Goal: Task Accomplishment & Management: Use online tool/utility

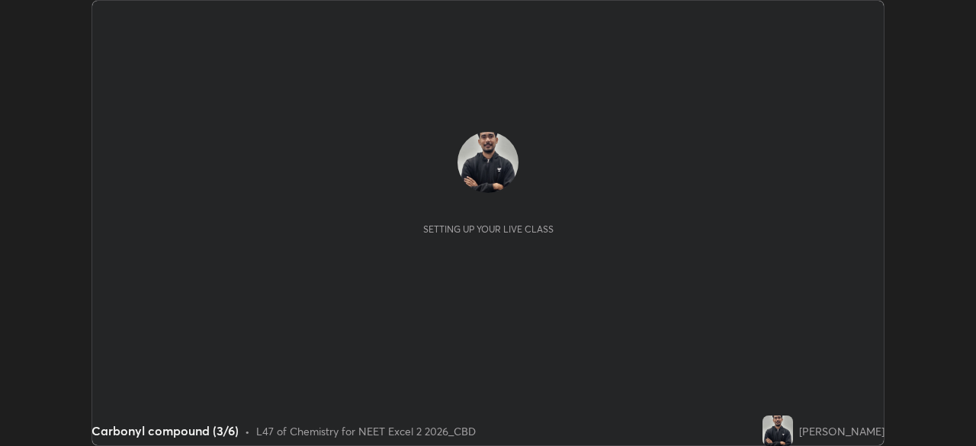
scroll to position [446, 975]
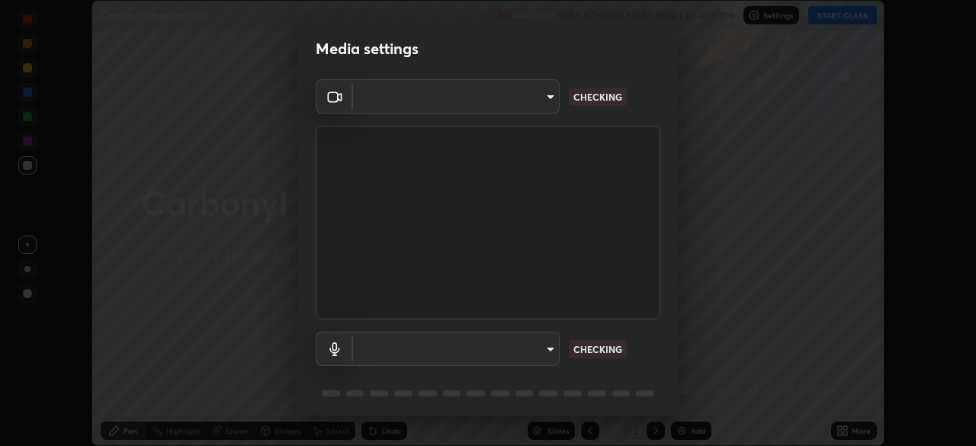
type input "4754043b5410746a580f0857bf65dcb3e44c8021038309057b6ae6a47b5825dd"
type input "d8aeabf0df218d2c9e7e5b4c25d57d80d09e4a7162613cdda7a62a0400046789"
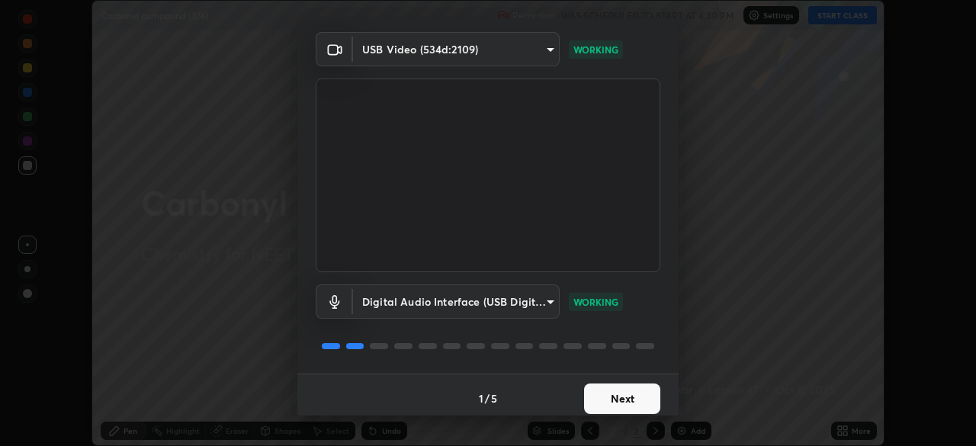
scroll to position [54, 0]
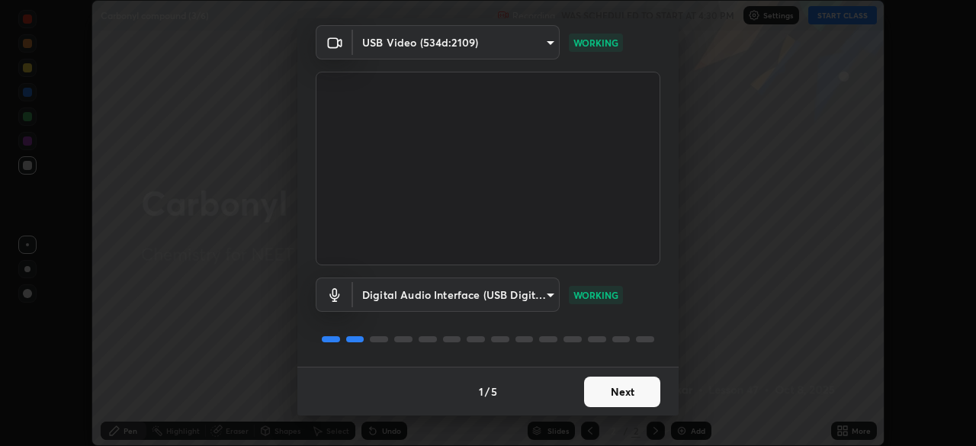
click at [632, 393] on button "Next" at bounding box center [622, 392] width 76 height 30
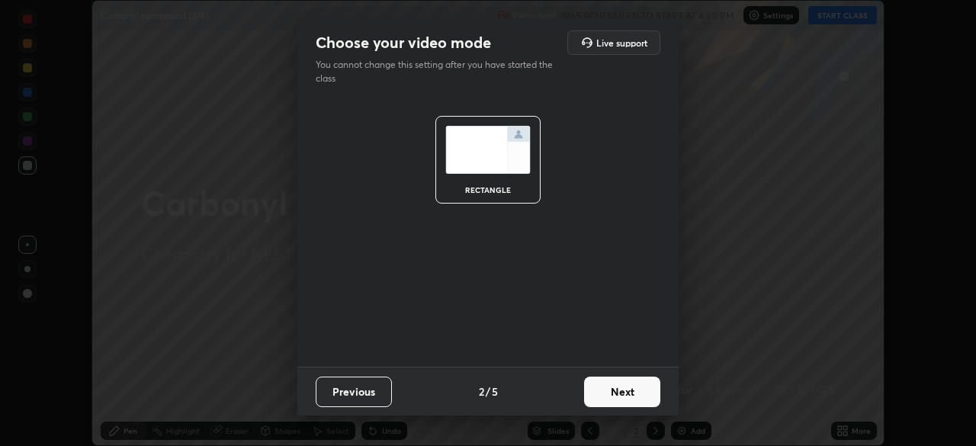
scroll to position [0, 0]
click at [635, 393] on button "Next" at bounding box center [622, 392] width 76 height 30
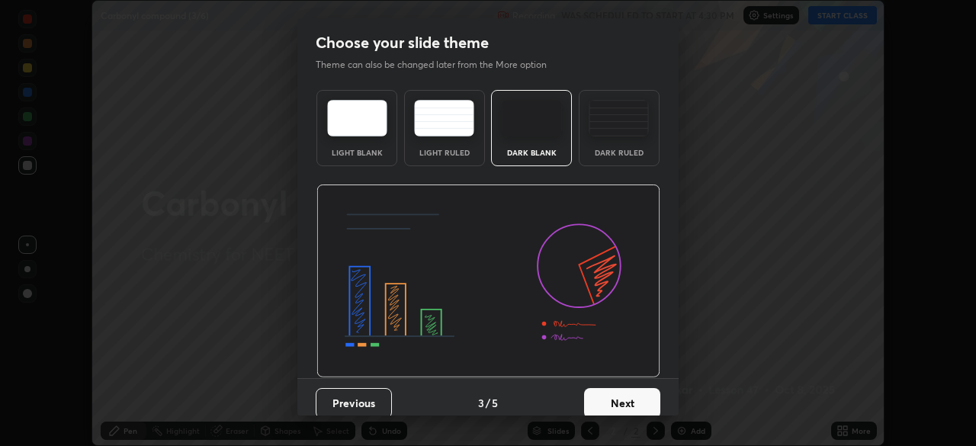
click at [634, 399] on button "Next" at bounding box center [622, 403] width 76 height 30
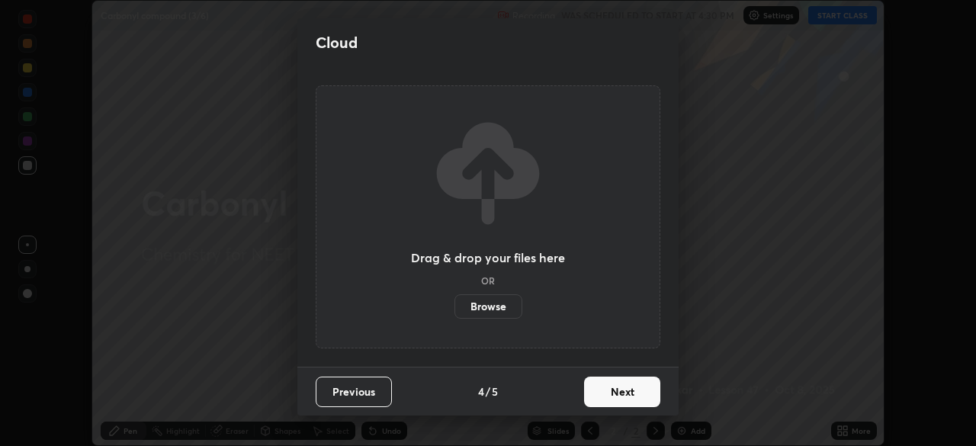
click at [634, 399] on button "Next" at bounding box center [622, 392] width 76 height 30
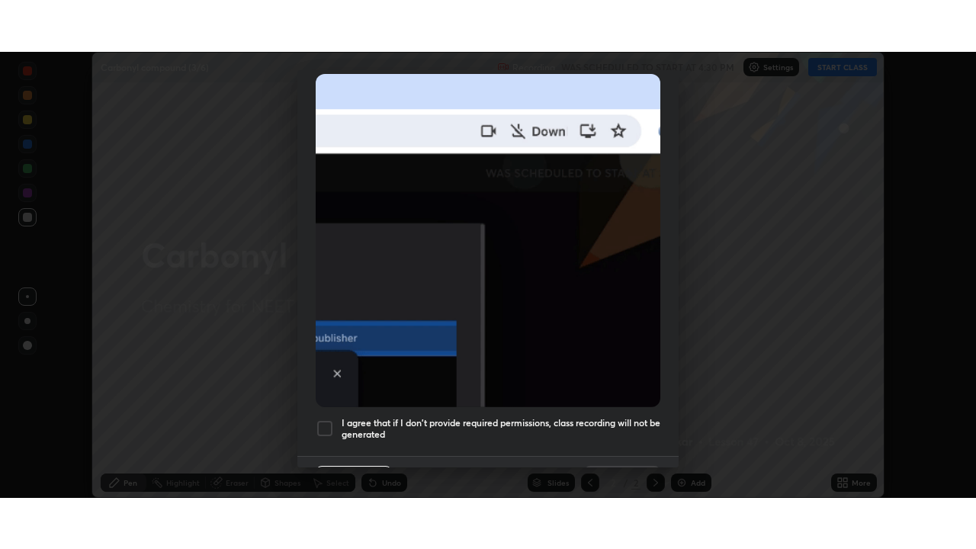
scroll to position [365, 0]
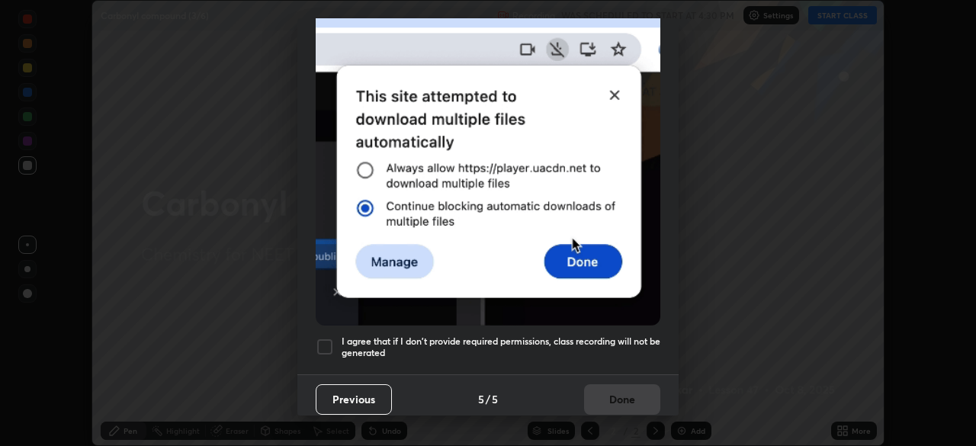
click at [567, 335] on h5 "I agree that if I don't provide required permissions, class recording will not …" at bounding box center [501, 347] width 319 height 24
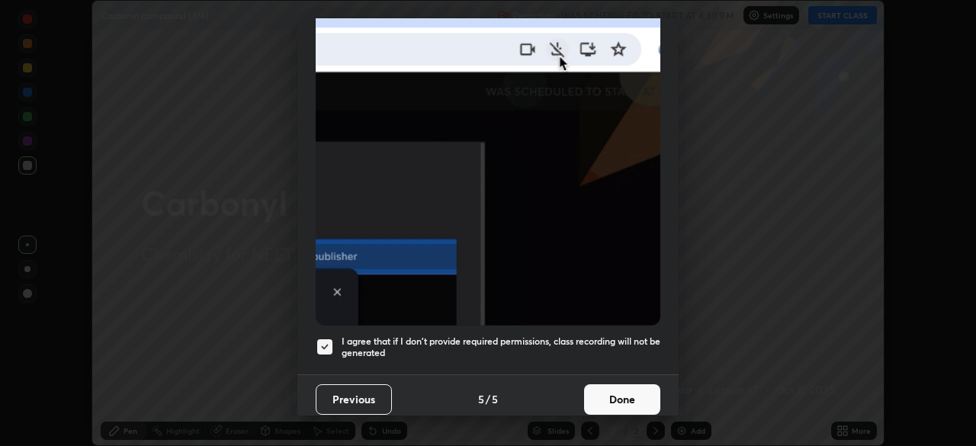
click at [614, 384] on button "Done" at bounding box center [622, 399] width 76 height 30
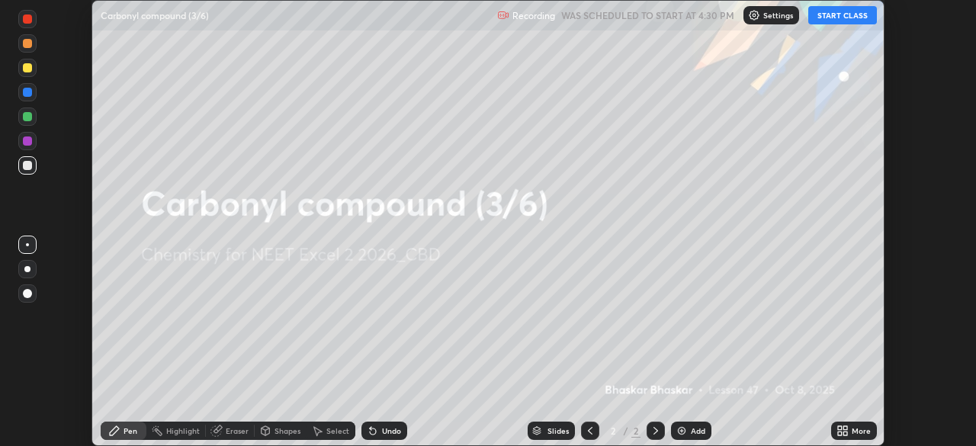
click at [686, 426] on div "Add" at bounding box center [691, 431] width 40 height 18
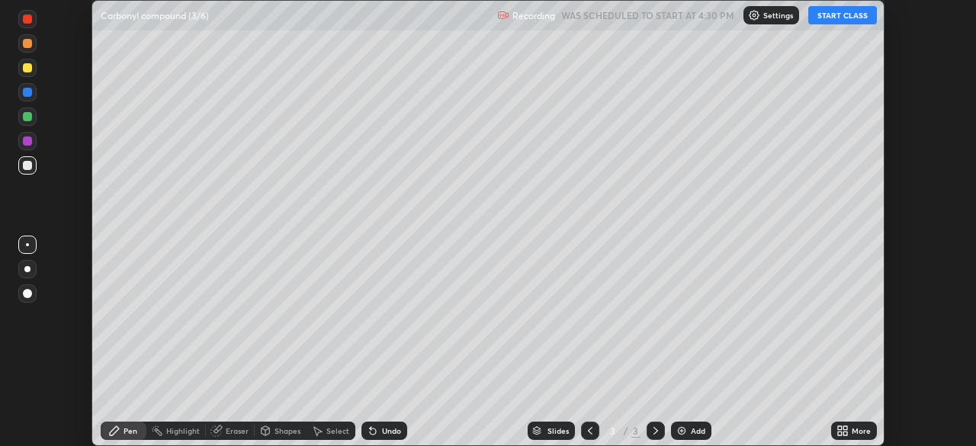
click at [853, 437] on div "More" at bounding box center [854, 431] width 46 height 18
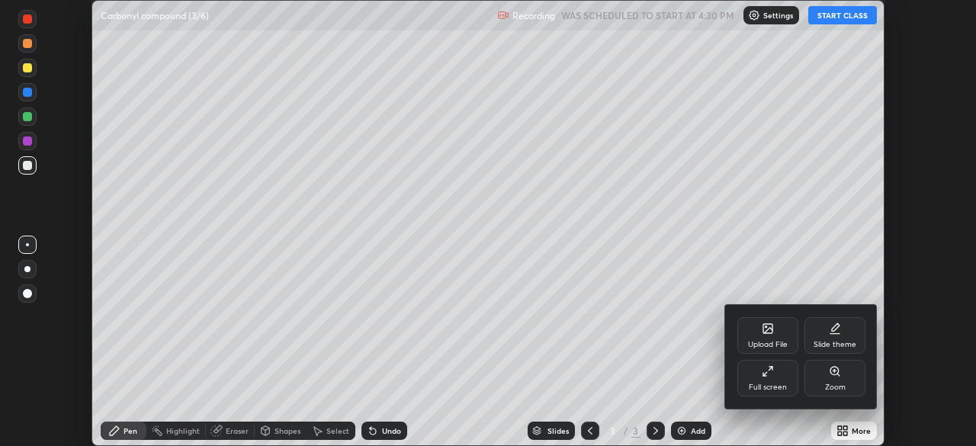
click at [779, 393] on div "Full screen" at bounding box center [767, 378] width 61 height 37
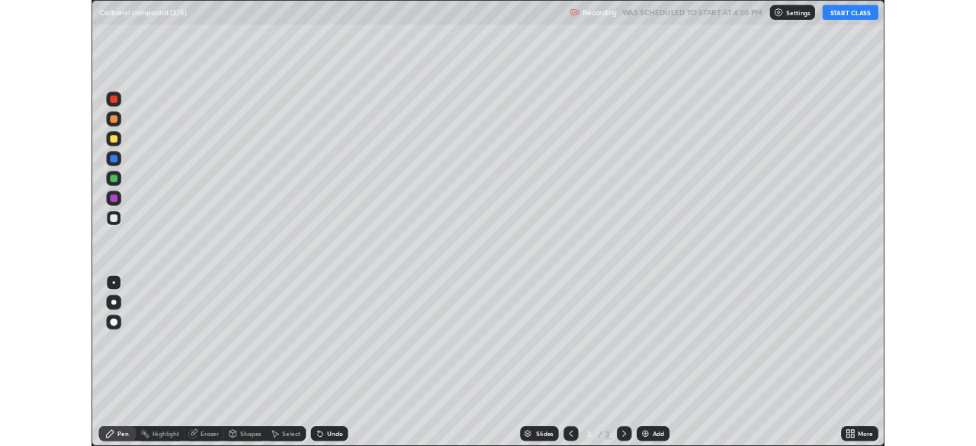
scroll to position [549, 976]
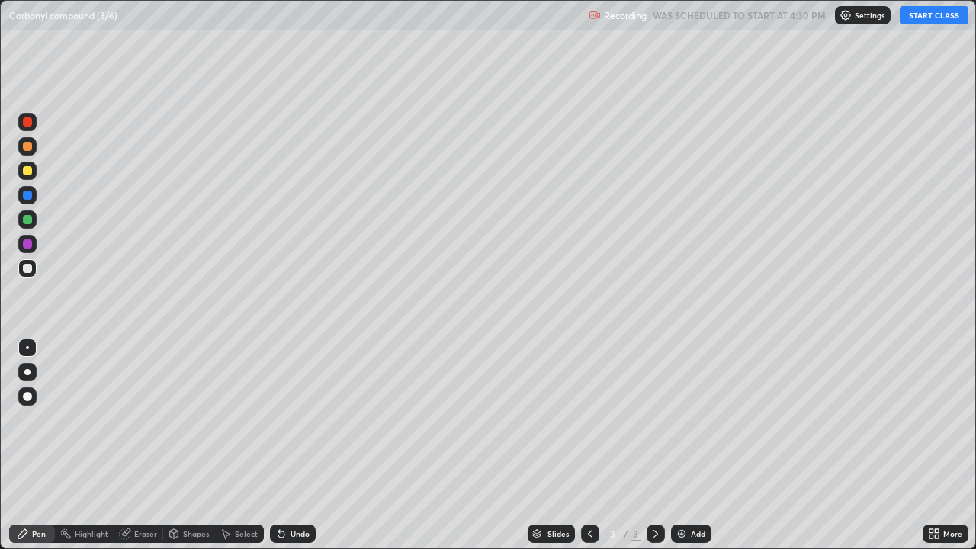
click at [936, 21] on button "START CLASS" at bounding box center [934, 15] width 69 height 18
click at [27, 372] on div at bounding box center [27, 372] width 6 height 6
click at [299, 445] on div "Undo" at bounding box center [299, 534] width 19 height 8
click at [301, 445] on div "Undo" at bounding box center [299, 534] width 19 height 8
click at [26, 172] on div at bounding box center [27, 170] width 9 height 9
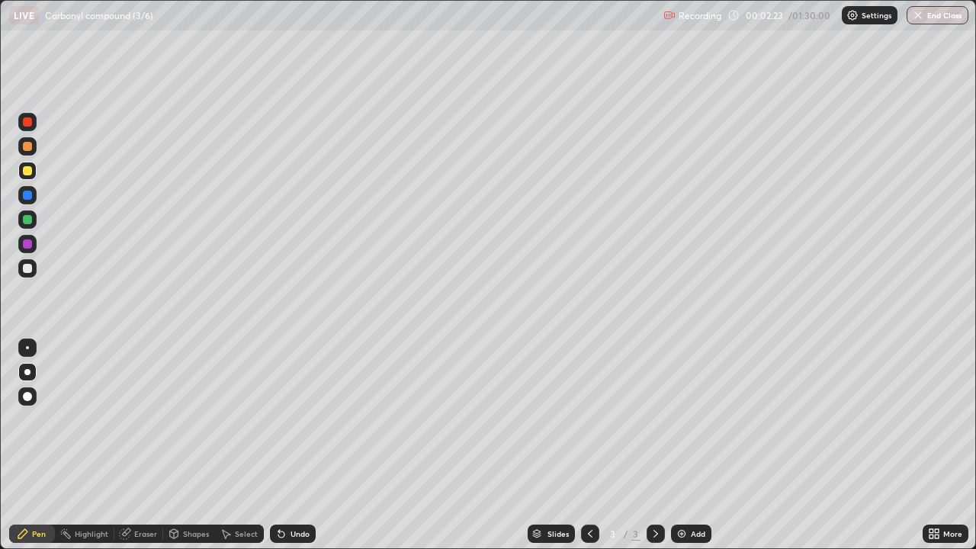
click at [27, 223] on div at bounding box center [27, 219] width 9 height 9
click at [31, 268] on div at bounding box center [27, 268] width 9 height 9
click at [33, 172] on div at bounding box center [27, 171] width 18 height 18
click at [699, 445] on div "Add" at bounding box center [691, 534] width 40 height 18
click at [31, 269] on div at bounding box center [27, 268] width 9 height 9
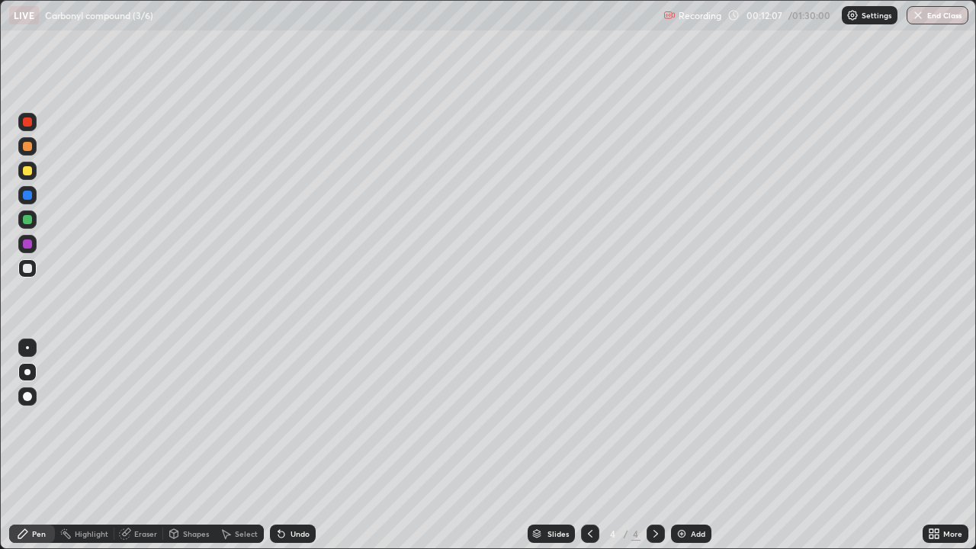
click at [294, 445] on div "Undo" at bounding box center [299, 534] width 19 height 8
click at [297, 445] on div "Undo" at bounding box center [299, 534] width 19 height 8
click at [27, 172] on div at bounding box center [27, 170] width 9 height 9
click at [33, 268] on div at bounding box center [27, 268] width 18 height 18
click at [23, 169] on div at bounding box center [27, 170] width 9 height 9
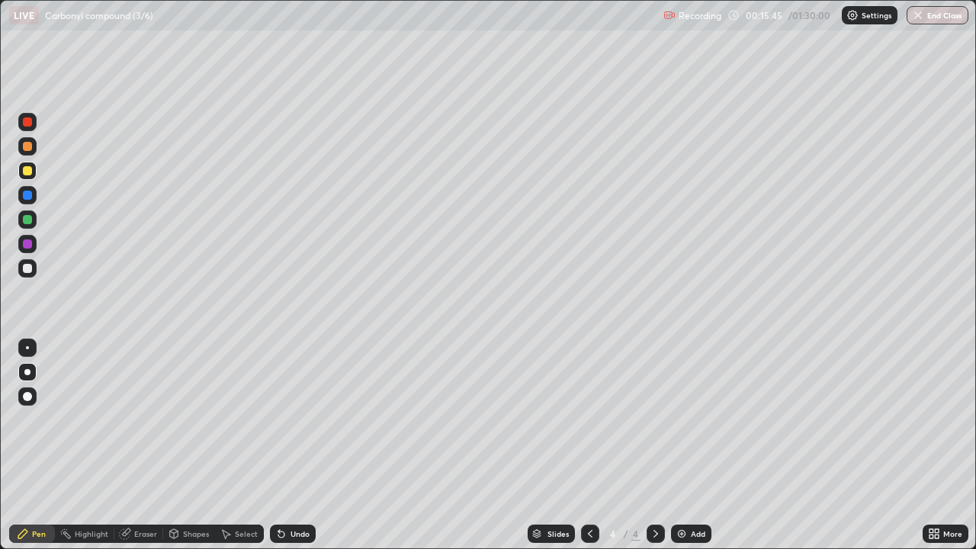
click at [31, 269] on div at bounding box center [27, 268] width 9 height 9
click at [145, 445] on div "Eraser" at bounding box center [145, 534] width 23 height 8
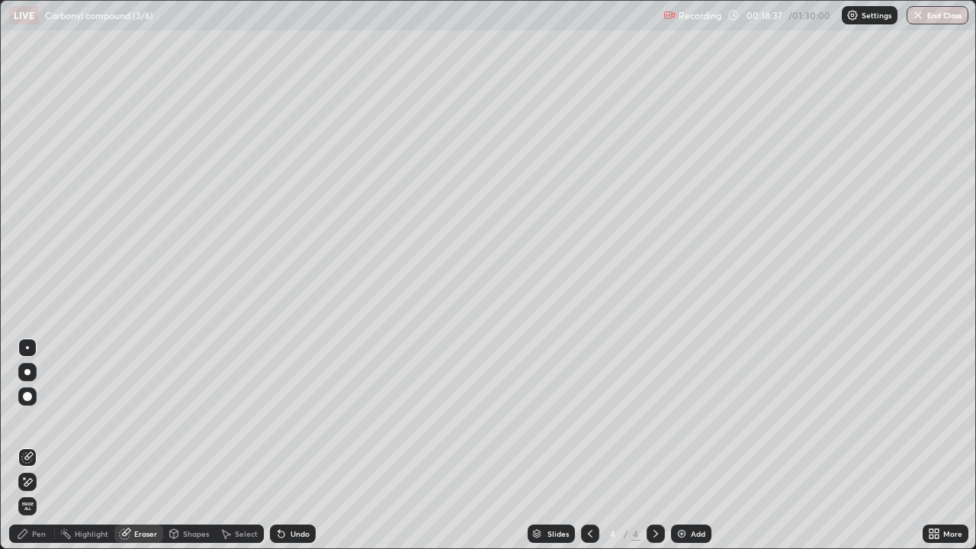
click at [45, 445] on div "Pen" at bounding box center [32, 534] width 46 height 18
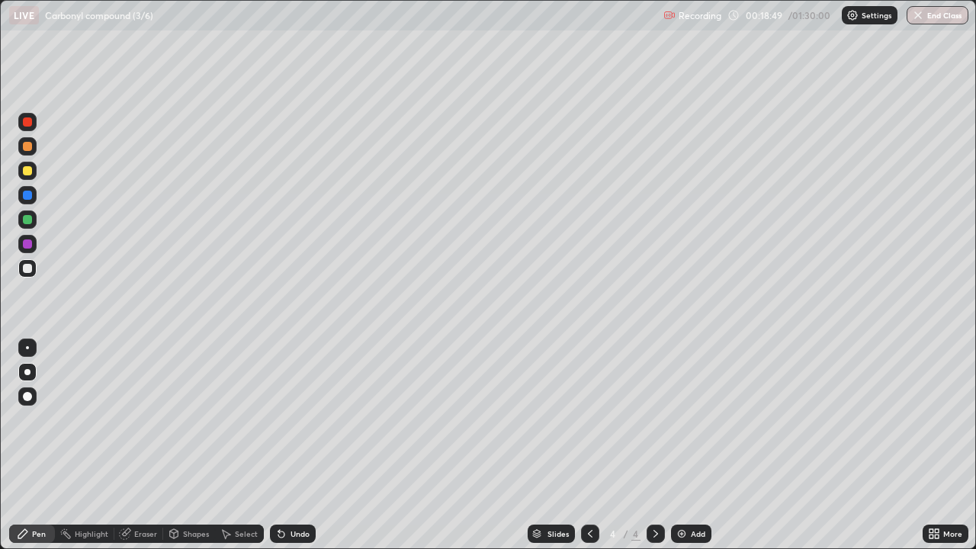
click at [25, 173] on div at bounding box center [27, 170] width 9 height 9
click at [28, 268] on div at bounding box center [27, 268] width 9 height 9
click at [21, 170] on div at bounding box center [27, 171] width 18 height 18
click at [692, 445] on div "Add" at bounding box center [698, 534] width 14 height 8
click at [30, 272] on div at bounding box center [27, 268] width 9 height 9
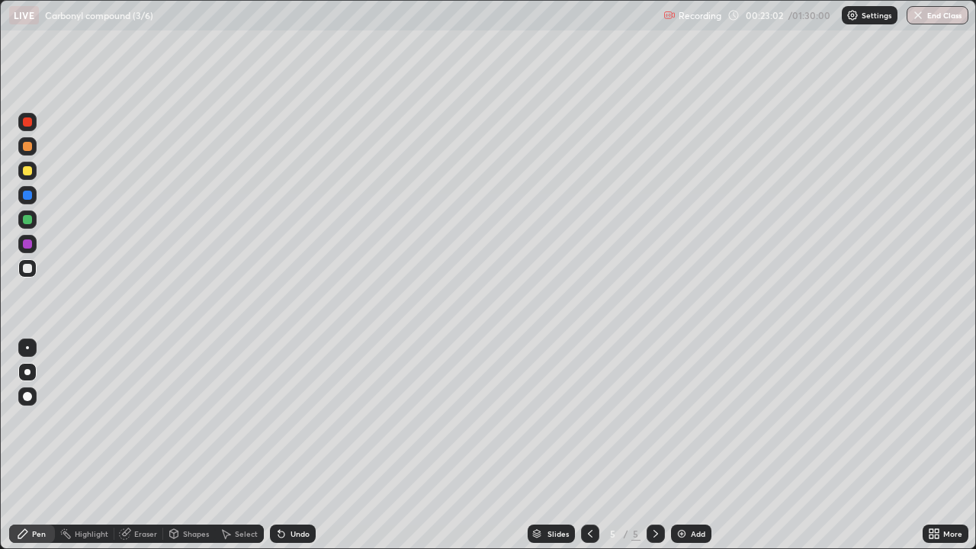
click at [297, 445] on div "Undo" at bounding box center [299, 534] width 19 height 8
click at [293, 445] on div "Undo" at bounding box center [299, 534] width 19 height 8
click at [21, 169] on div at bounding box center [27, 171] width 18 height 18
click at [29, 270] on div at bounding box center [27, 268] width 9 height 9
click at [28, 173] on div at bounding box center [27, 170] width 9 height 9
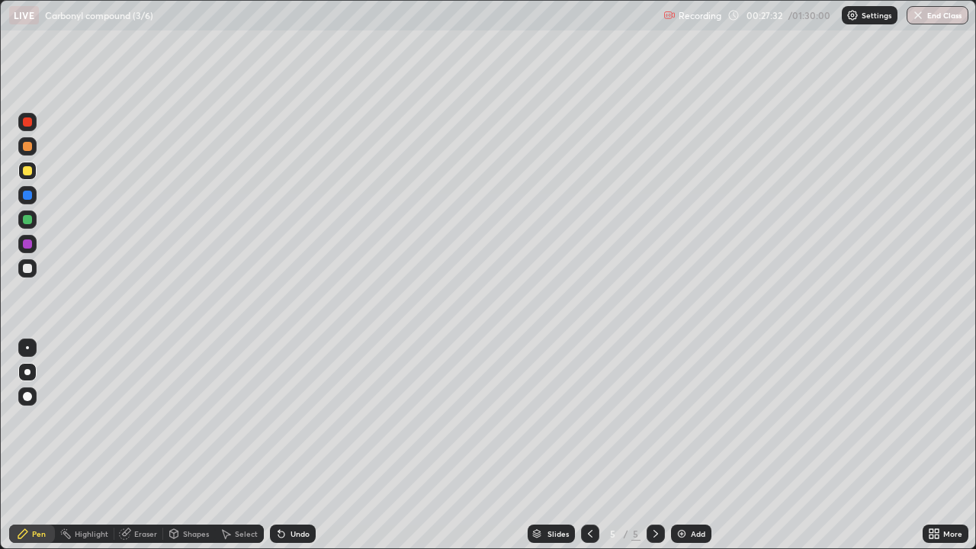
click at [30, 267] on div at bounding box center [27, 268] width 9 height 9
click at [26, 168] on div at bounding box center [27, 170] width 9 height 9
click at [33, 268] on div at bounding box center [27, 268] width 18 height 18
click at [27, 172] on div at bounding box center [27, 170] width 9 height 9
click at [682, 445] on img at bounding box center [682, 534] width 12 height 12
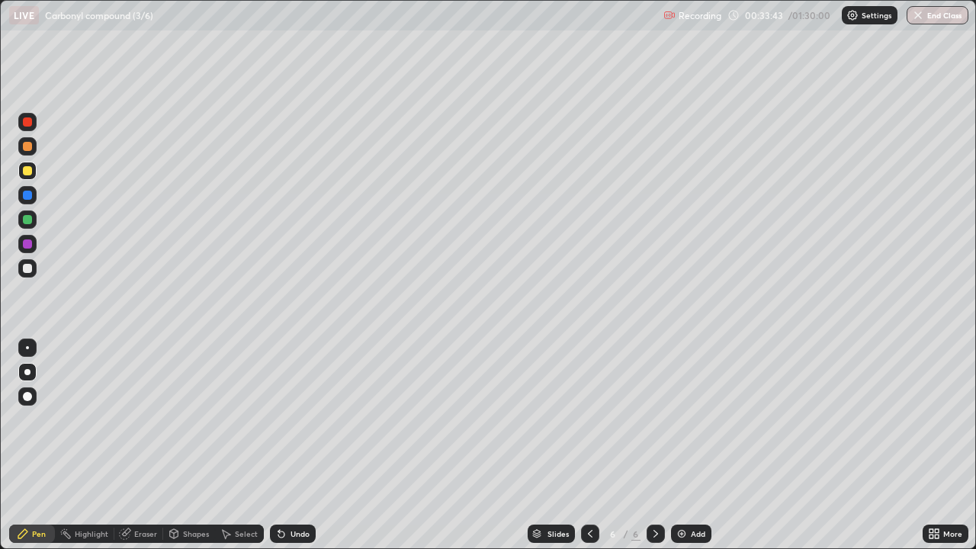
click at [299, 445] on div "Undo" at bounding box center [299, 534] width 19 height 8
click at [24, 272] on div at bounding box center [27, 268] width 9 height 9
click at [588, 445] on icon at bounding box center [590, 534] width 12 height 12
click at [654, 445] on icon at bounding box center [655, 534] width 5 height 8
click at [588, 445] on icon at bounding box center [590, 534] width 12 height 12
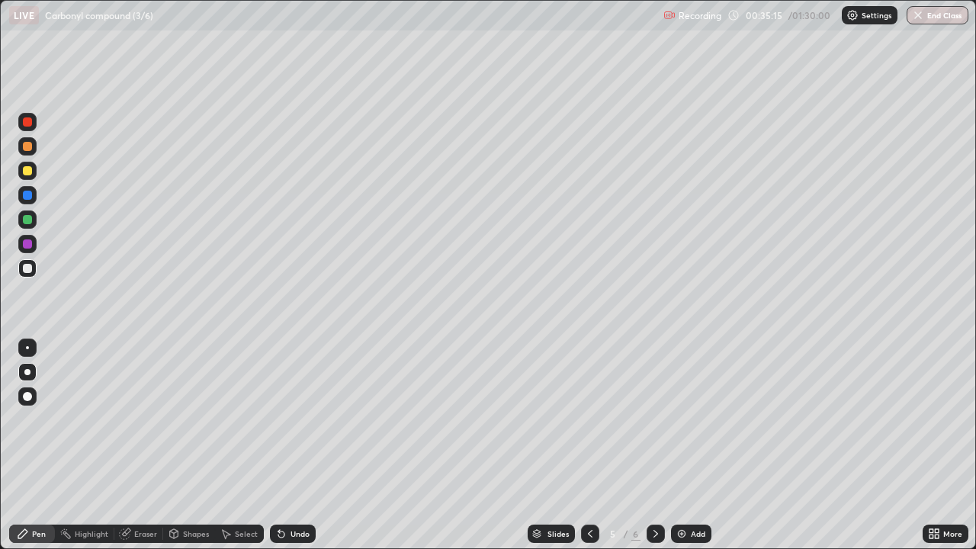
click at [655, 445] on icon at bounding box center [656, 534] width 12 height 12
click at [684, 445] on div "Add" at bounding box center [691, 534] width 40 height 18
click at [27, 172] on div at bounding box center [27, 170] width 9 height 9
click at [33, 269] on div at bounding box center [27, 268] width 18 height 18
click at [587, 445] on icon at bounding box center [590, 534] width 12 height 12
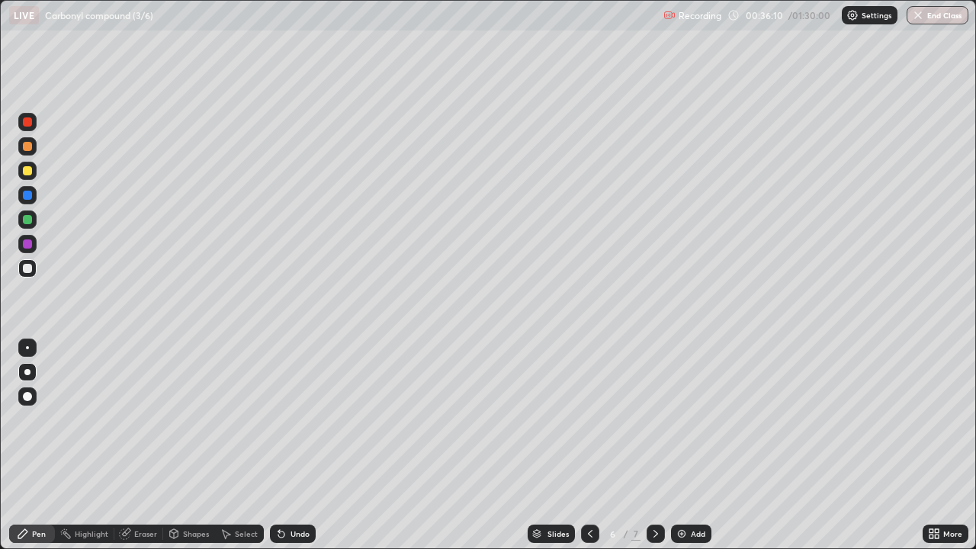
click at [588, 445] on icon at bounding box center [590, 534] width 5 height 8
click at [653, 445] on icon at bounding box center [656, 534] width 12 height 12
click at [297, 445] on div "Undo" at bounding box center [299, 534] width 19 height 8
click at [27, 172] on div at bounding box center [27, 170] width 9 height 9
click at [28, 270] on div at bounding box center [27, 268] width 9 height 9
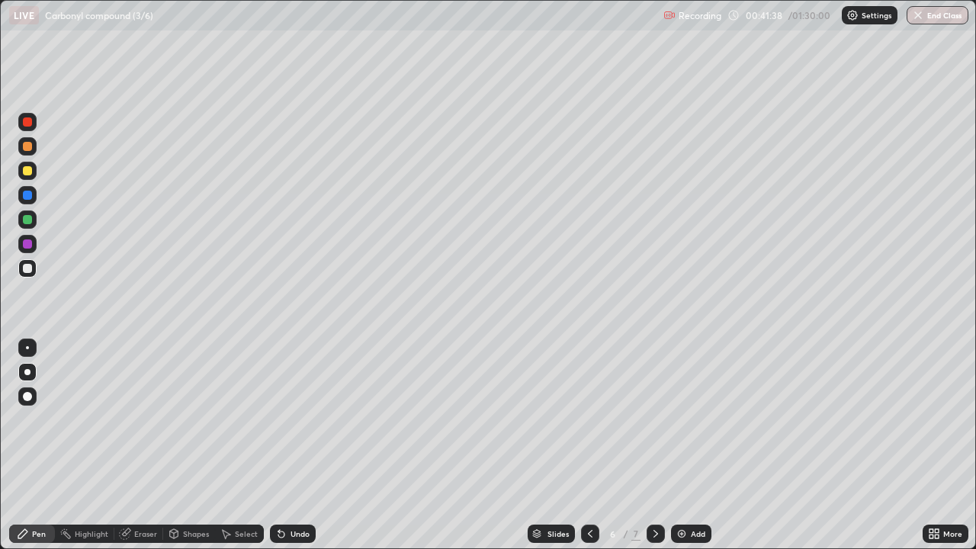
click at [293, 445] on div "Undo" at bounding box center [293, 534] width 46 height 18
click at [296, 445] on div "Undo" at bounding box center [299, 534] width 19 height 8
click at [301, 445] on div "Undo" at bounding box center [299, 534] width 19 height 8
click at [695, 445] on div "Add" at bounding box center [698, 534] width 14 height 8
click at [45, 85] on div "Erase all" at bounding box center [27, 274] width 37 height 488
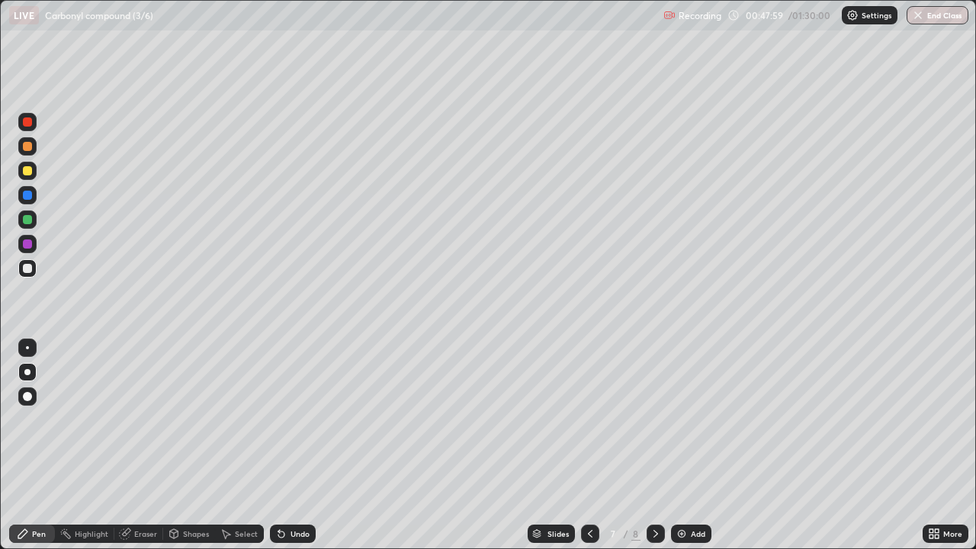
click at [296, 445] on div "Undo" at bounding box center [299, 534] width 19 height 8
click at [300, 445] on div "Undo" at bounding box center [293, 534] width 46 height 18
click at [29, 175] on div at bounding box center [27, 170] width 9 height 9
click at [28, 269] on div at bounding box center [27, 268] width 9 height 9
click at [300, 445] on div "Undo" at bounding box center [299, 534] width 19 height 8
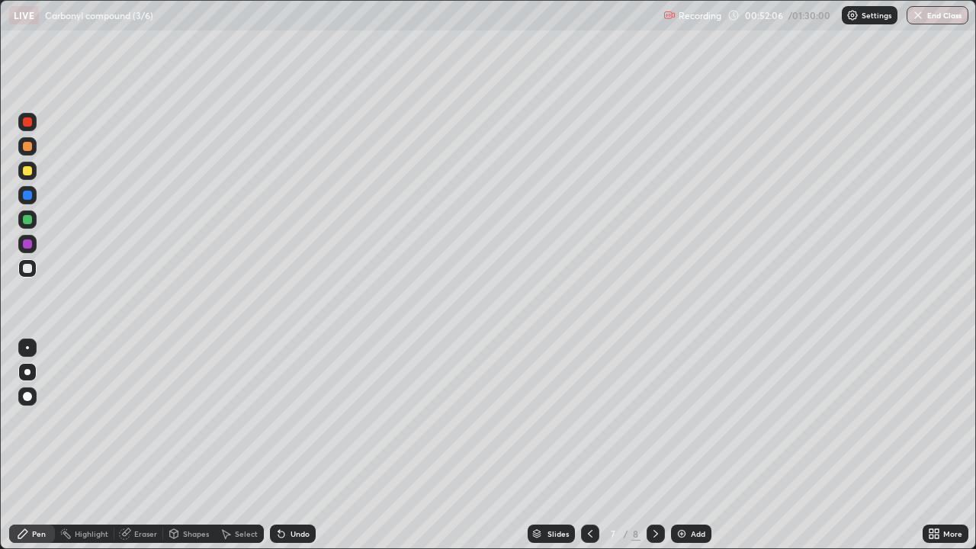
click at [27, 172] on div at bounding box center [27, 170] width 9 height 9
click at [30, 268] on div at bounding box center [27, 268] width 9 height 9
click at [652, 445] on icon at bounding box center [656, 534] width 12 height 12
click at [691, 445] on div "Add" at bounding box center [698, 534] width 14 height 8
click at [27, 172] on div at bounding box center [27, 170] width 9 height 9
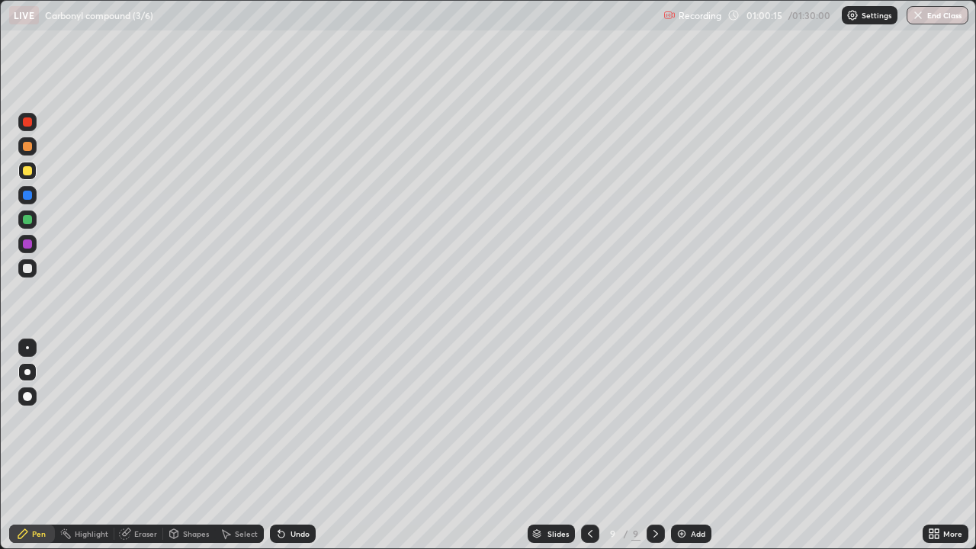
click at [30, 268] on div at bounding box center [27, 268] width 9 height 9
click at [27, 173] on div at bounding box center [27, 170] width 9 height 9
click at [30, 265] on div at bounding box center [27, 268] width 9 height 9
click at [686, 445] on div "Add" at bounding box center [691, 534] width 40 height 18
click at [301, 445] on div "Undo" at bounding box center [299, 534] width 19 height 8
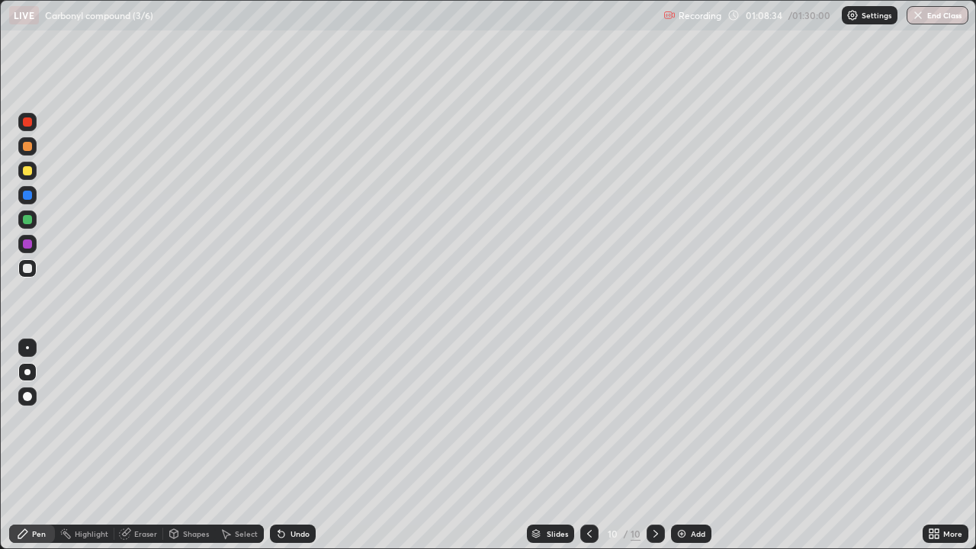
click at [304, 445] on div "Undo" at bounding box center [293, 534] width 46 height 18
click at [313, 445] on div "Undo" at bounding box center [293, 534] width 46 height 18
click at [143, 445] on div "Eraser" at bounding box center [138, 534] width 49 height 18
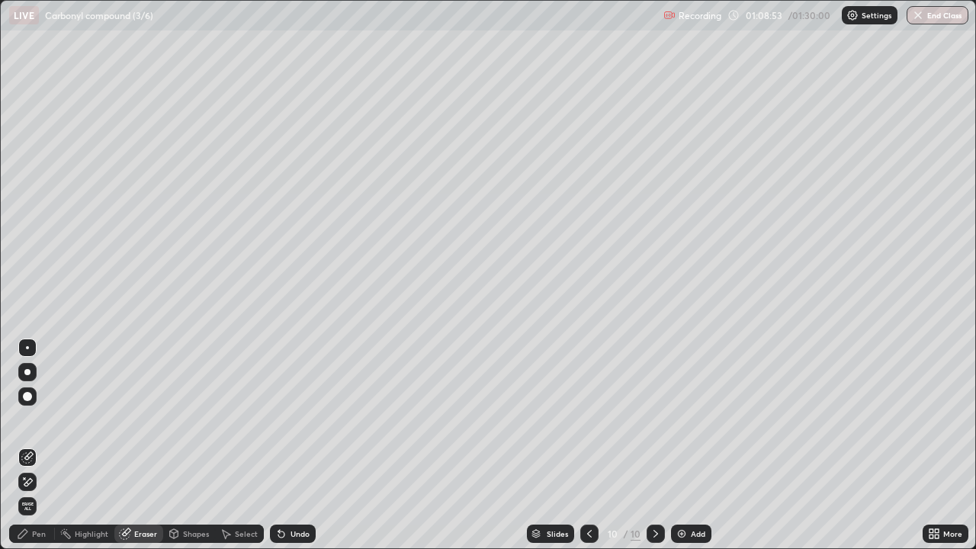
click at [35, 445] on div "Pen" at bounding box center [39, 534] width 14 height 8
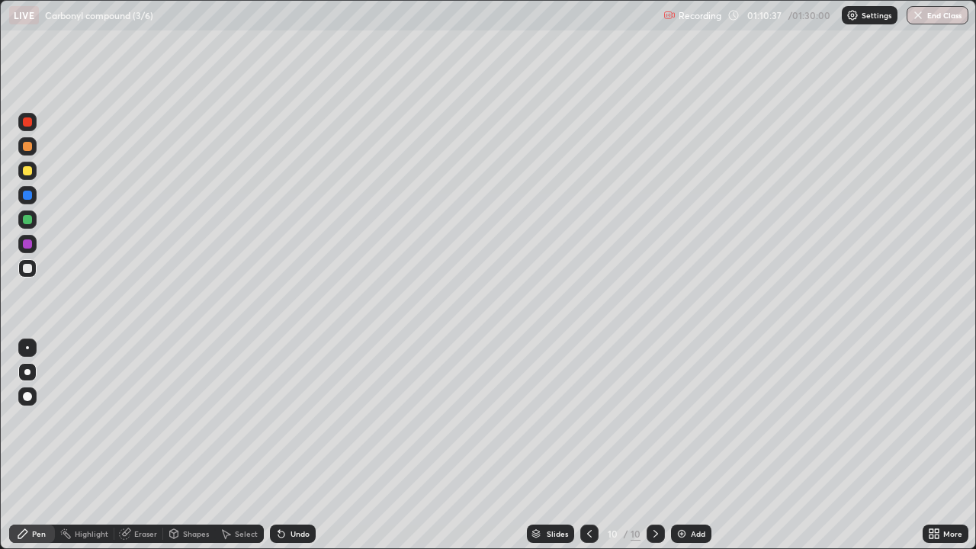
click at [28, 170] on div at bounding box center [27, 170] width 9 height 9
click at [141, 445] on div "Eraser" at bounding box center [145, 534] width 23 height 8
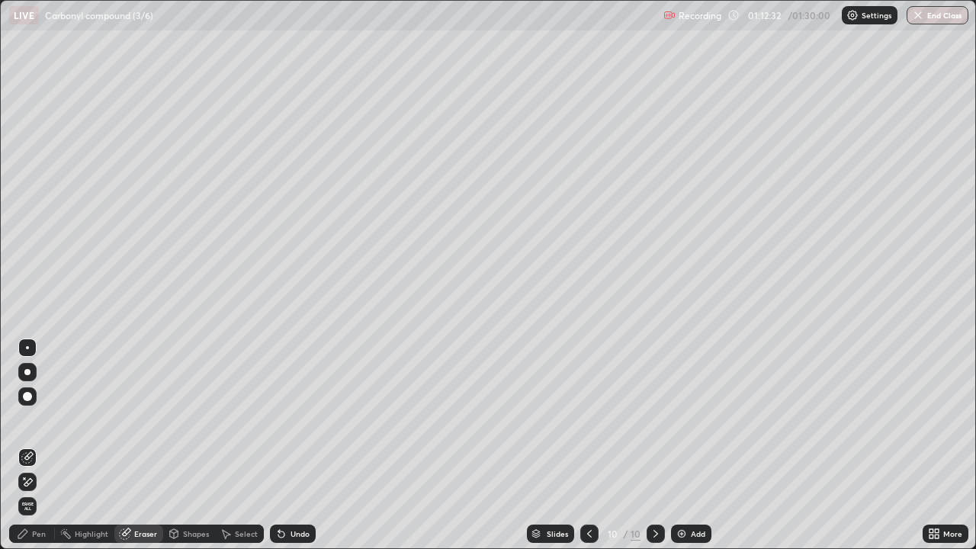
click at [31, 445] on div "Pen" at bounding box center [32, 534] width 46 height 18
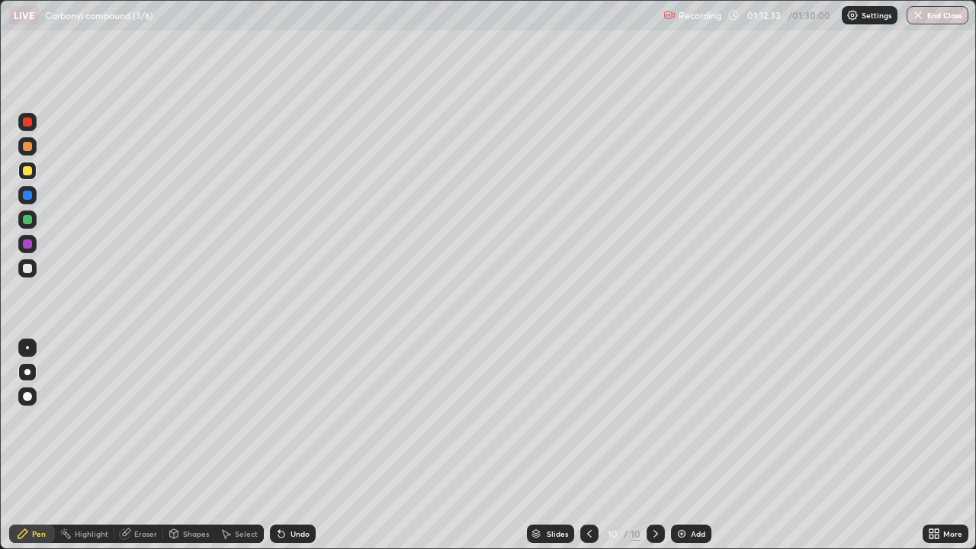
click at [21, 272] on div at bounding box center [27, 268] width 18 height 18
click at [23, 173] on div at bounding box center [27, 170] width 9 height 9
click at [29, 268] on div at bounding box center [27, 268] width 9 height 9
click at [700, 445] on div "Add" at bounding box center [698, 534] width 14 height 8
click at [694, 445] on div "Add" at bounding box center [698, 534] width 14 height 8
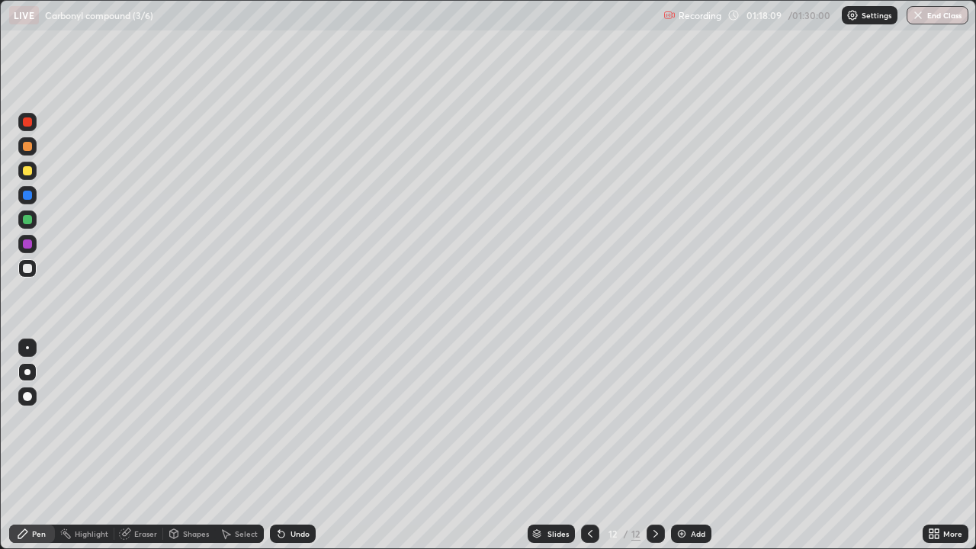
click at [30, 169] on div at bounding box center [27, 170] width 9 height 9
click at [28, 268] on div at bounding box center [27, 268] width 9 height 9
click at [294, 445] on div "Undo" at bounding box center [299, 534] width 19 height 8
click at [290, 445] on div "Undo" at bounding box center [293, 534] width 46 height 18
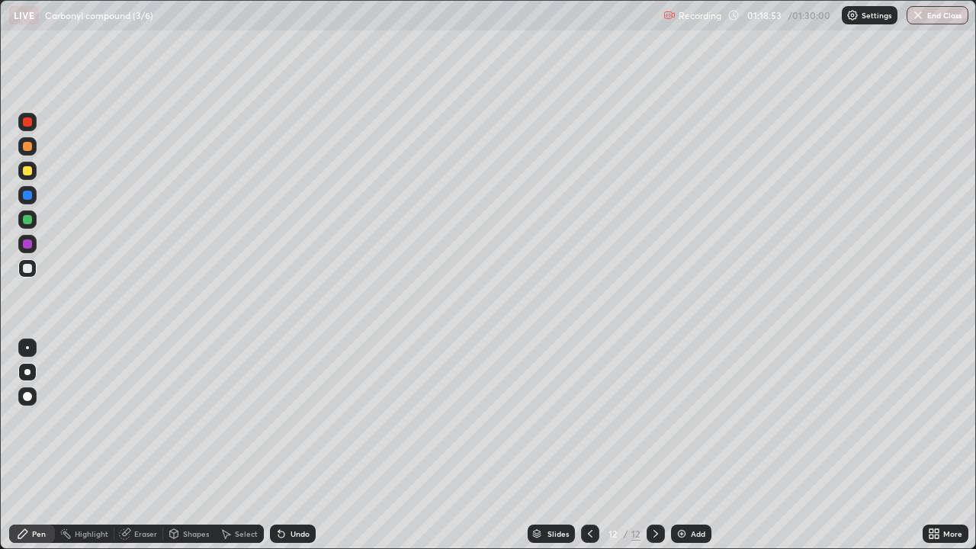
click at [290, 445] on div "Undo" at bounding box center [293, 534] width 46 height 18
click at [307, 445] on div "Undo" at bounding box center [299, 534] width 19 height 8
click at [305, 445] on div "Undo" at bounding box center [299, 534] width 19 height 8
click at [303, 445] on div "Undo" at bounding box center [299, 534] width 19 height 8
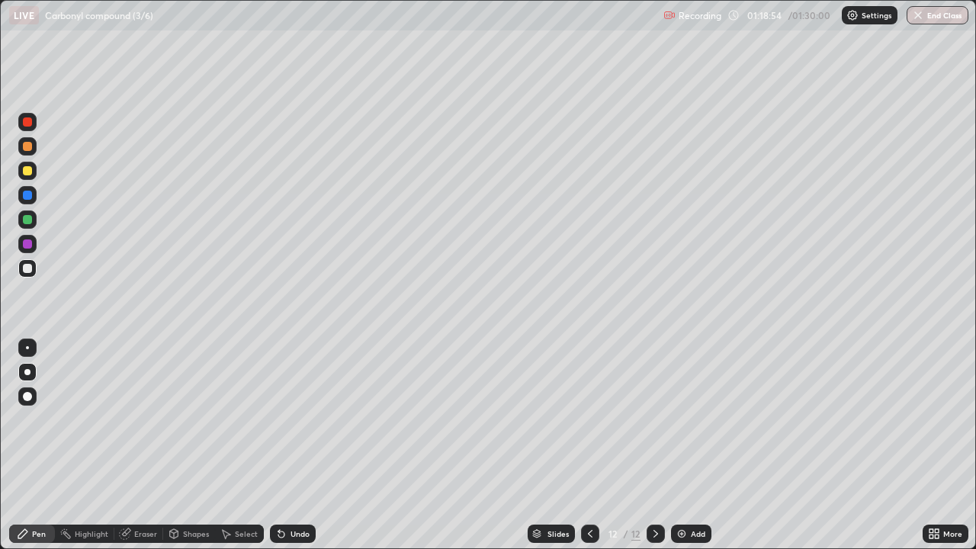
click at [298, 445] on div "Undo" at bounding box center [299, 534] width 19 height 8
click at [294, 445] on div "Undo" at bounding box center [293, 534] width 46 height 18
click at [287, 445] on div "Undo" at bounding box center [293, 534] width 46 height 18
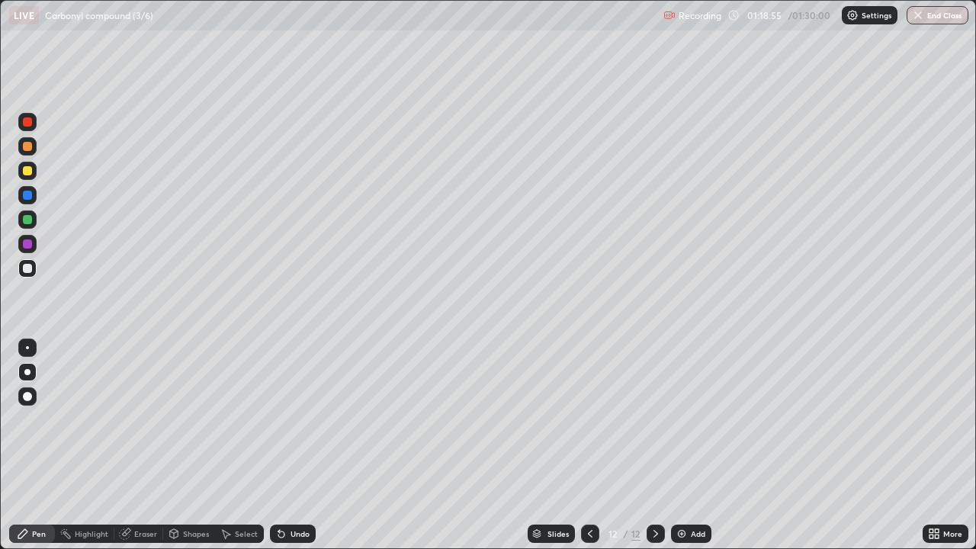
click at [283, 445] on icon at bounding box center [281, 534] width 12 height 12
click at [283, 445] on div "Undo" at bounding box center [293, 534] width 46 height 18
click at [290, 445] on div "Undo" at bounding box center [299, 534] width 19 height 8
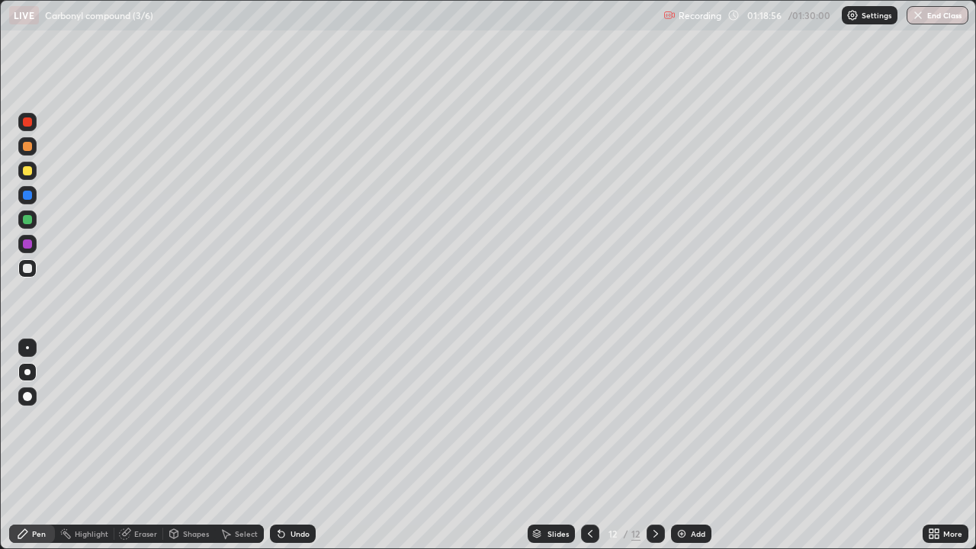
click at [290, 445] on div "Undo" at bounding box center [299, 534] width 19 height 8
click at [287, 445] on div "Undo" at bounding box center [293, 534] width 46 height 18
click at [290, 445] on div "Undo" at bounding box center [299, 534] width 19 height 8
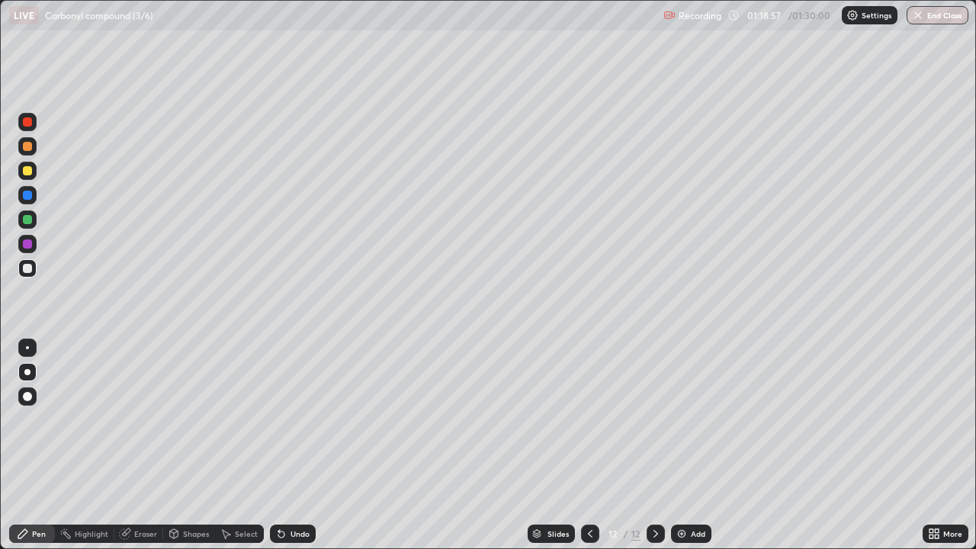
click at [291, 445] on div "Undo" at bounding box center [299, 534] width 19 height 8
click at [290, 445] on div "Undo" at bounding box center [299, 534] width 19 height 8
click at [294, 445] on div "Undo" at bounding box center [299, 534] width 19 height 8
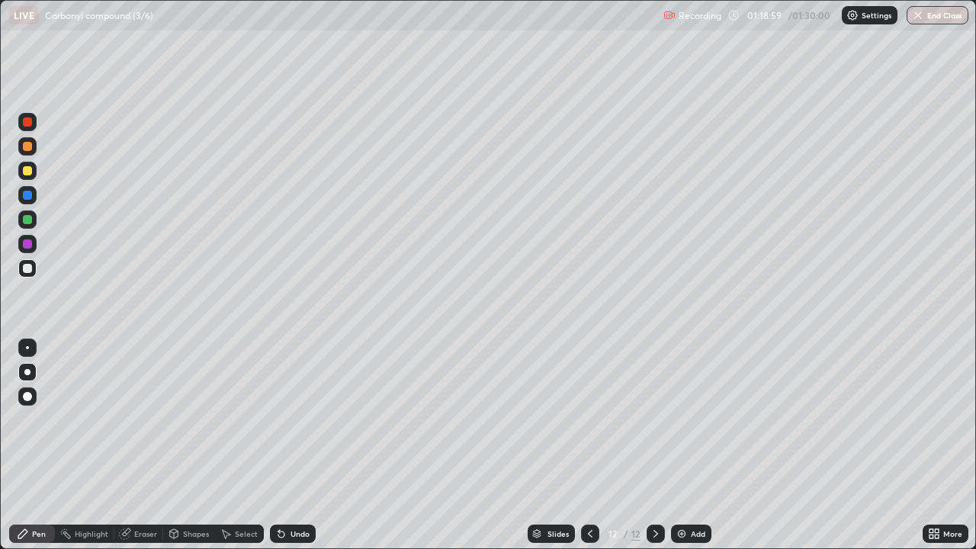
click at [298, 445] on div "Undo" at bounding box center [299, 534] width 19 height 8
click at [294, 445] on div "Undo" at bounding box center [299, 534] width 19 height 8
click at [136, 445] on div "Eraser" at bounding box center [145, 534] width 23 height 8
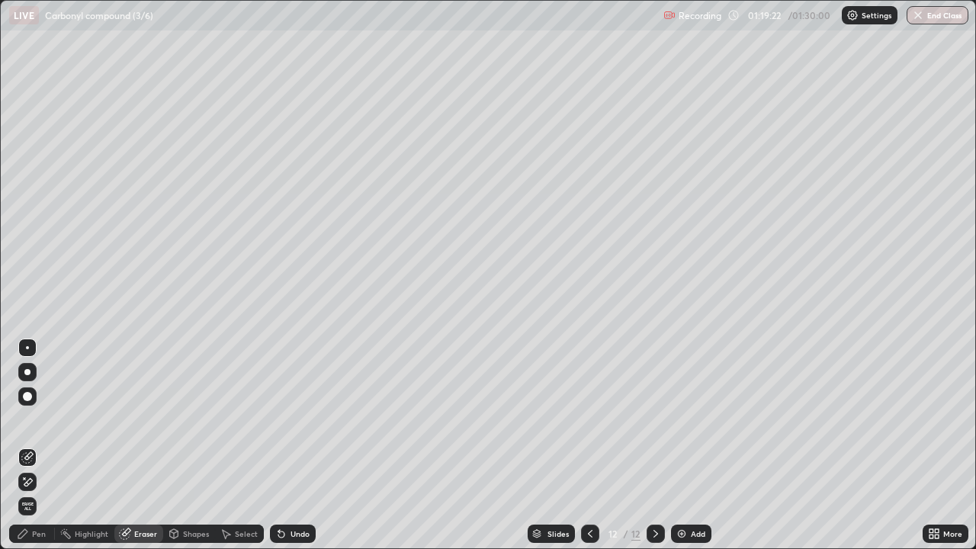
click at [43, 445] on div "Pen" at bounding box center [39, 534] width 14 height 8
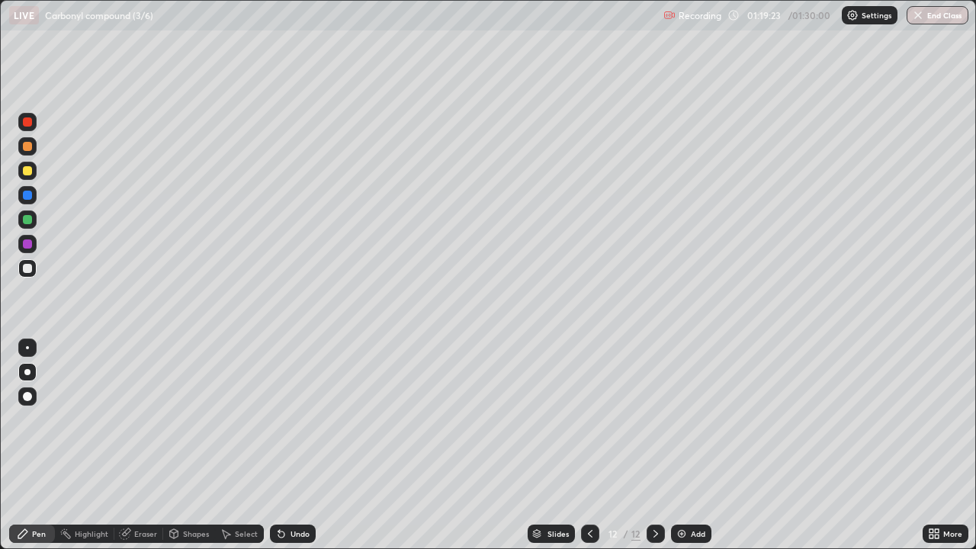
click at [27, 171] on div at bounding box center [27, 170] width 9 height 9
click at [296, 445] on div "Undo" at bounding box center [299, 534] width 19 height 8
click at [294, 445] on div "Undo" at bounding box center [299, 534] width 19 height 8
click at [140, 445] on div "Eraser" at bounding box center [145, 534] width 23 height 8
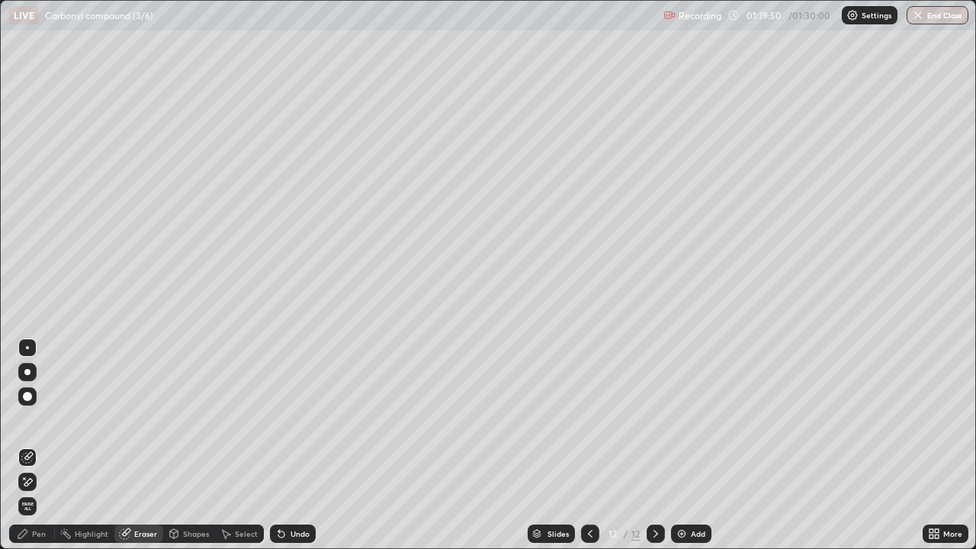
click at [34, 445] on div "Pen" at bounding box center [39, 534] width 14 height 8
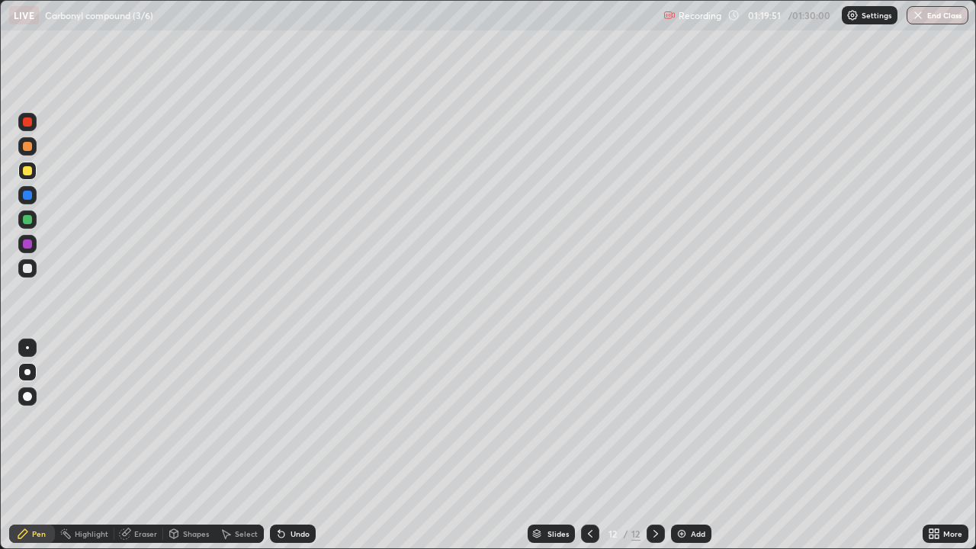
click at [140, 445] on div "Eraser" at bounding box center [145, 534] width 23 height 8
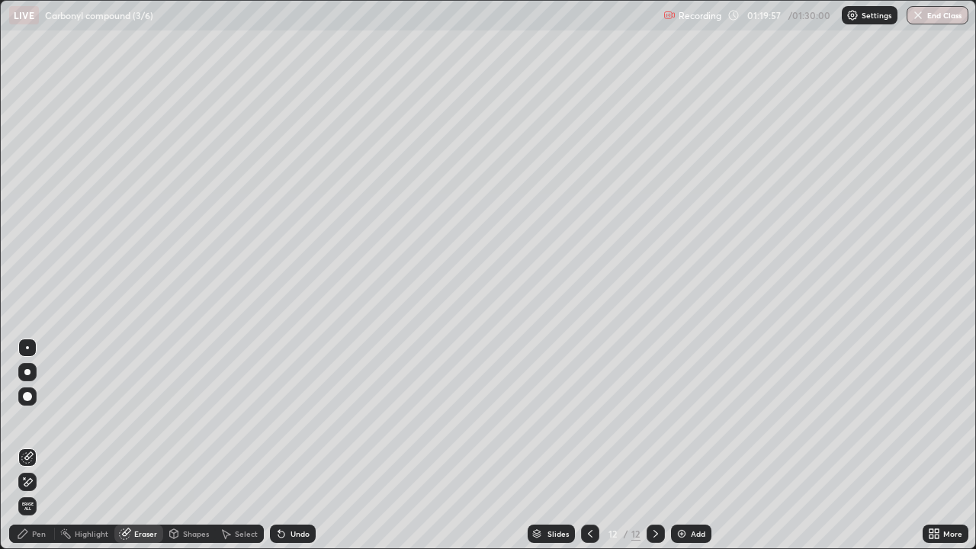
click at [36, 445] on div "Pen" at bounding box center [39, 534] width 14 height 8
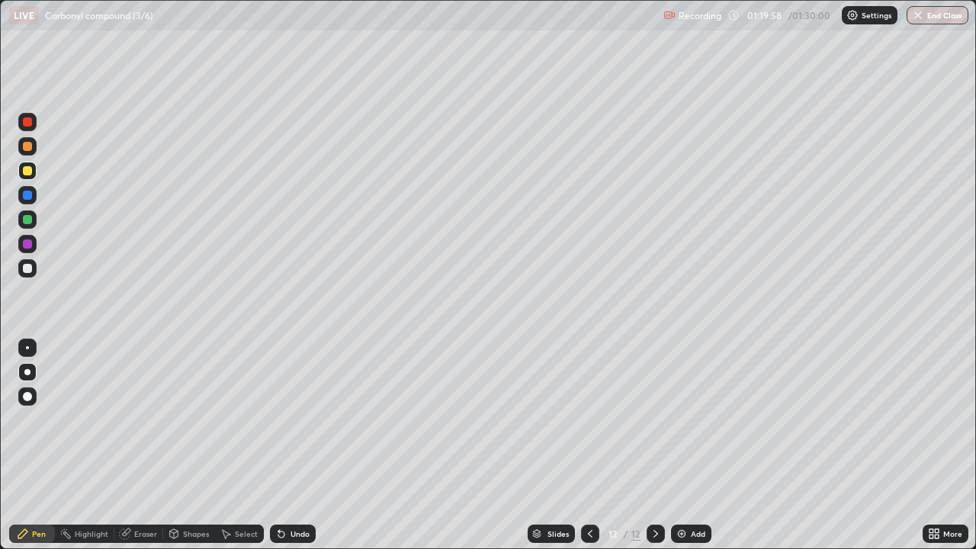
click at [30, 269] on div at bounding box center [27, 268] width 9 height 9
click at [18, 172] on div at bounding box center [27, 171] width 18 height 18
click at [297, 445] on div "Undo" at bounding box center [299, 534] width 19 height 8
click at [294, 445] on div "Undo" at bounding box center [293, 534] width 46 height 18
click at [30, 268] on div at bounding box center [27, 268] width 9 height 9
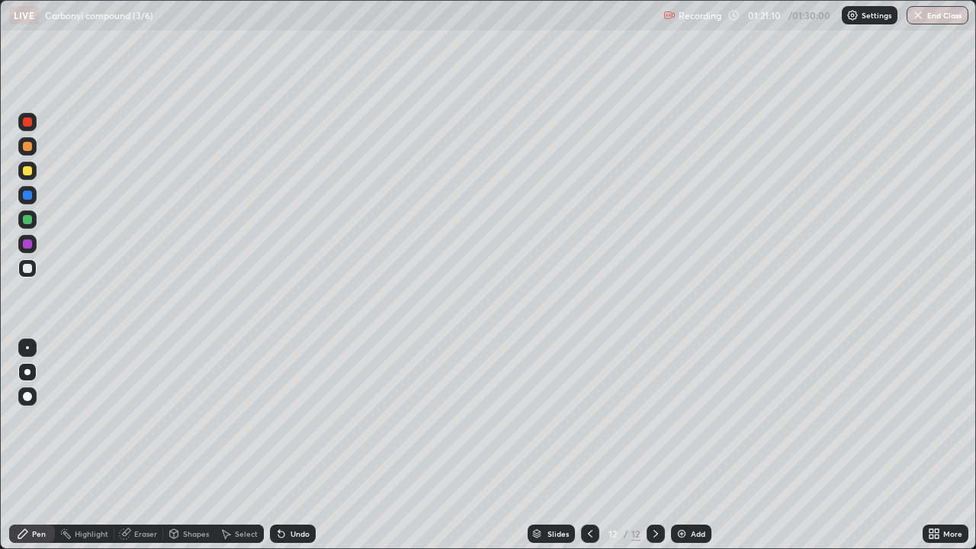
click at [31, 175] on div at bounding box center [27, 171] width 18 height 18
click at [27, 220] on div at bounding box center [27, 219] width 9 height 9
click at [24, 270] on div at bounding box center [27, 268] width 9 height 9
click at [24, 175] on div at bounding box center [27, 171] width 18 height 18
click at [297, 445] on div "Undo" at bounding box center [299, 534] width 19 height 8
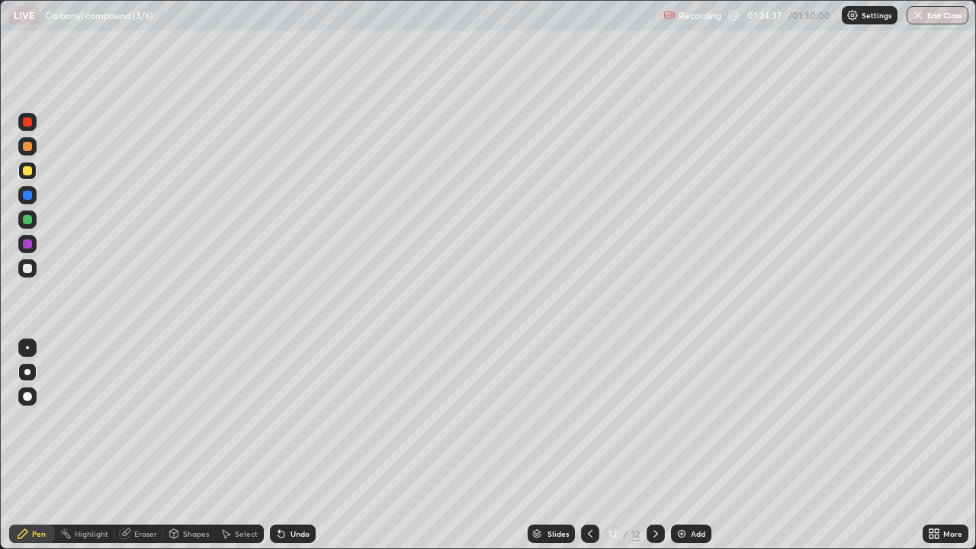
click at [300, 445] on div "Undo" at bounding box center [299, 534] width 19 height 8
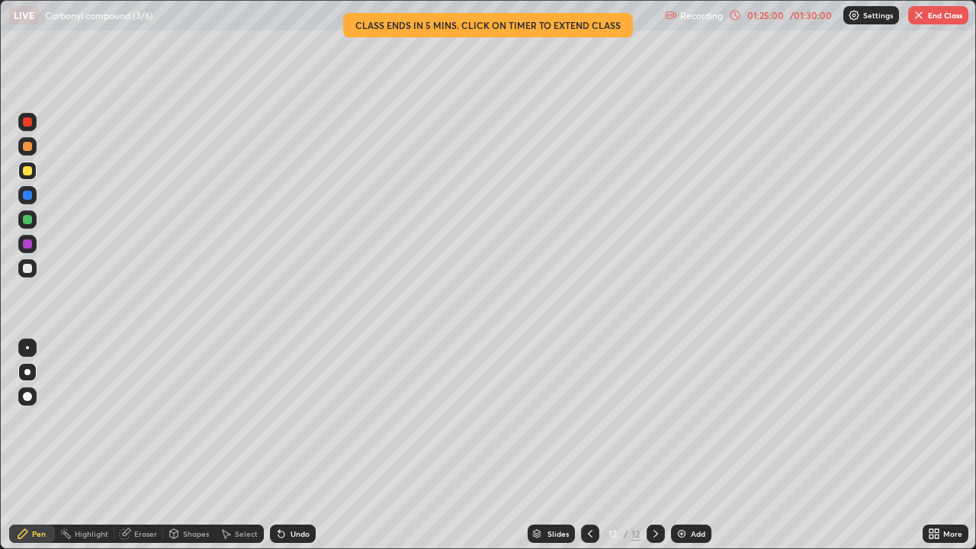
click at [300, 445] on div "Undo" at bounding box center [293, 534] width 46 height 18
click at [300, 445] on div "Undo" at bounding box center [299, 534] width 19 height 8
click at [297, 445] on div "Undo" at bounding box center [299, 534] width 19 height 8
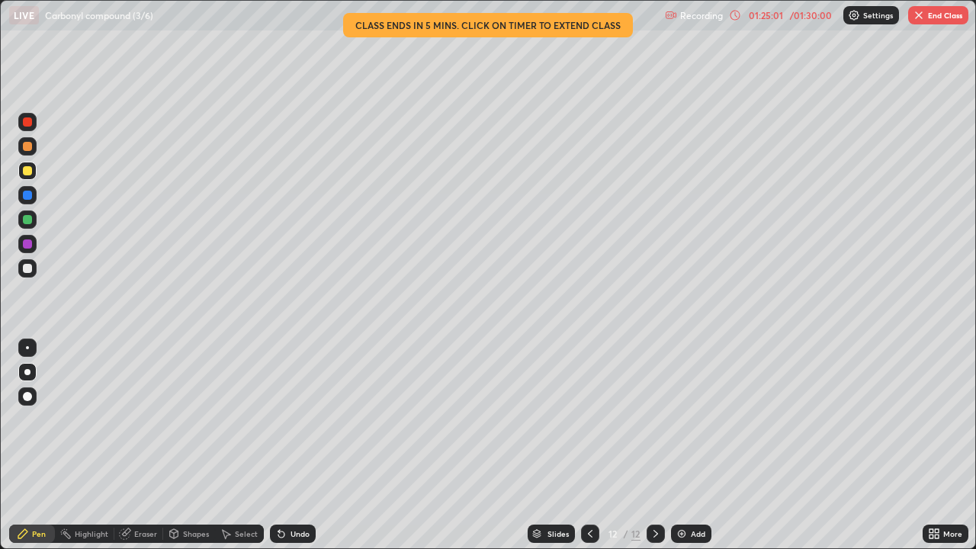
click at [296, 445] on div "Undo" at bounding box center [299, 534] width 19 height 8
click at [299, 445] on div "Undo" at bounding box center [299, 534] width 19 height 8
click at [300, 445] on div "Undo" at bounding box center [299, 534] width 19 height 8
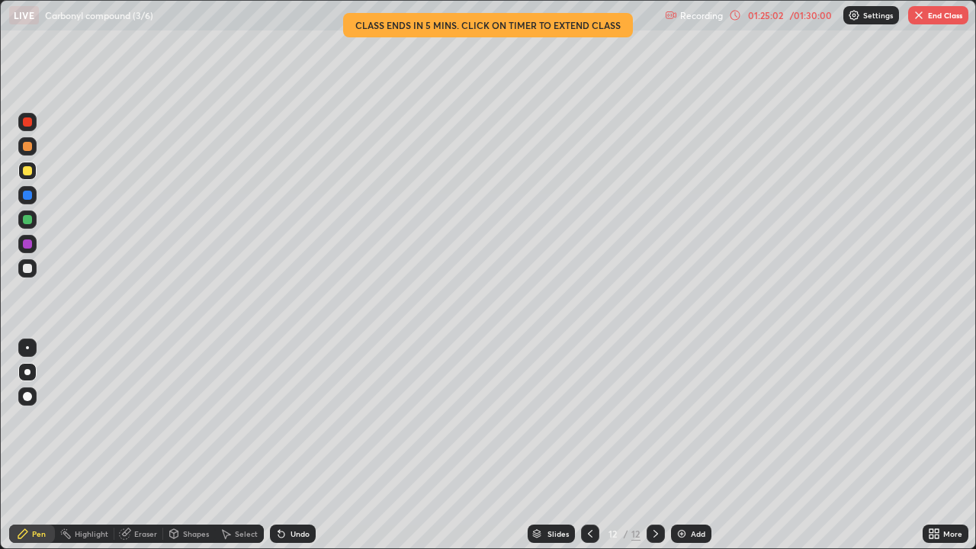
click at [297, 445] on div "Undo" at bounding box center [299, 534] width 19 height 8
click at [292, 445] on div "Undo" at bounding box center [299, 534] width 19 height 8
click at [295, 445] on div "Undo" at bounding box center [299, 534] width 19 height 8
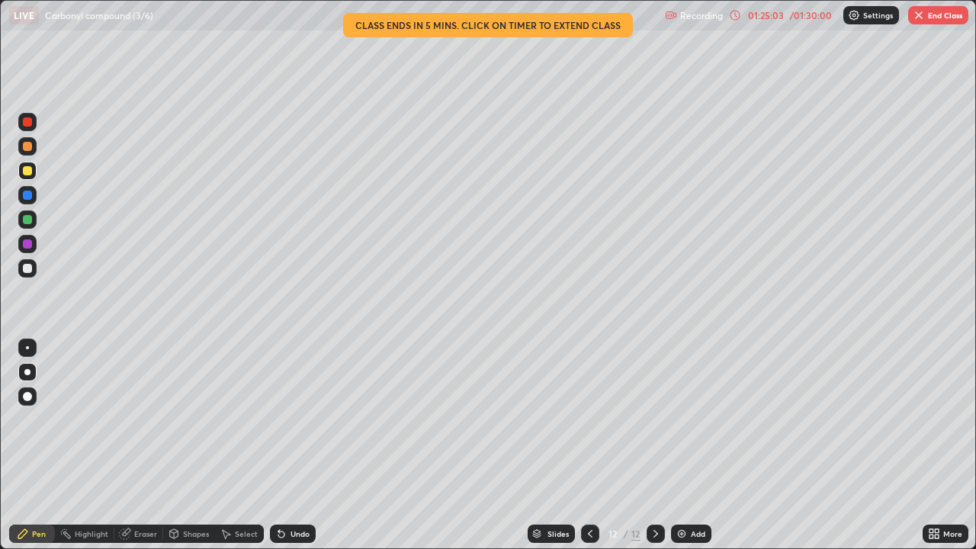
click at [294, 445] on div "Undo" at bounding box center [299, 534] width 19 height 8
click at [292, 445] on div "Undo" at bounding box center [299, 534] width 19 height 8
click at [293, 445] on div "Undo" at bounding box center [299, 534] width 19 height 8
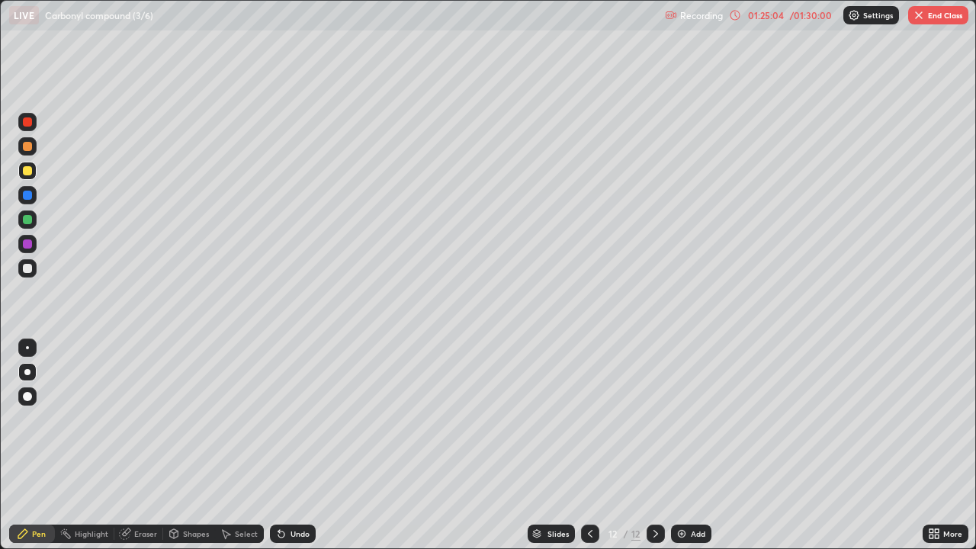
click at [293, 445] on div "Undo" at bounding box center [299, 534] width 19 height 8
click at [292, 445] on div "Undo" at bounding box center [299, 534] width 19 height 8
click at [296, 445] on div "Undo" at bounding box center [299, 534] width 19 height 8
click at [295, 445] on div "Undo" at bounding box center [299, 534] width 19 height 8
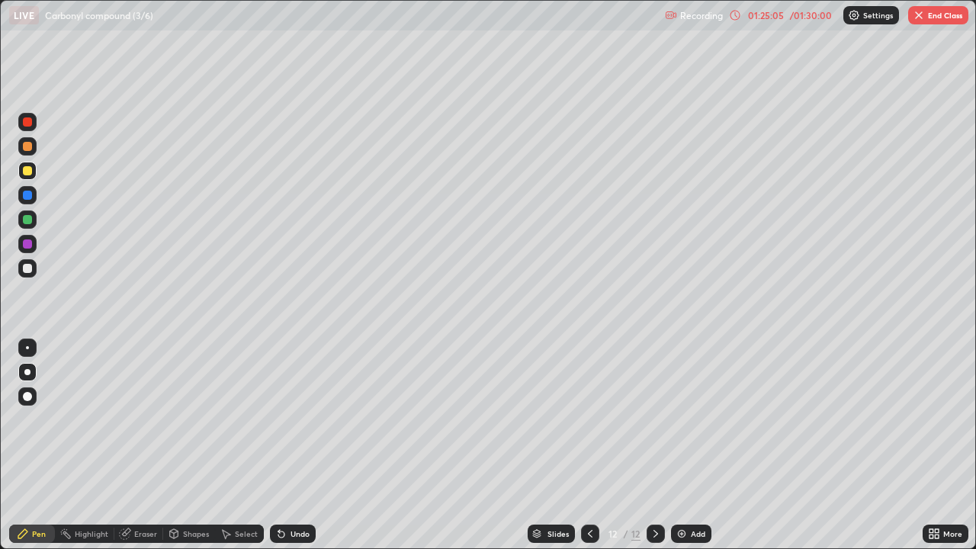
click at [295, 445] on div "Undo" at bounding box center [299, 534] width 19 height 8
click at [27, 267] on div at bounding box center [27, 268] width 9 height 9
click at [29, 168] on div at bounding box center [27, 170] width 9 height 9
click at [26, 149] on div at bounding box center [27, 146] width 9 height 9
click at [589, 445] on icon at bounding box center [590, 534] width 12 height 12
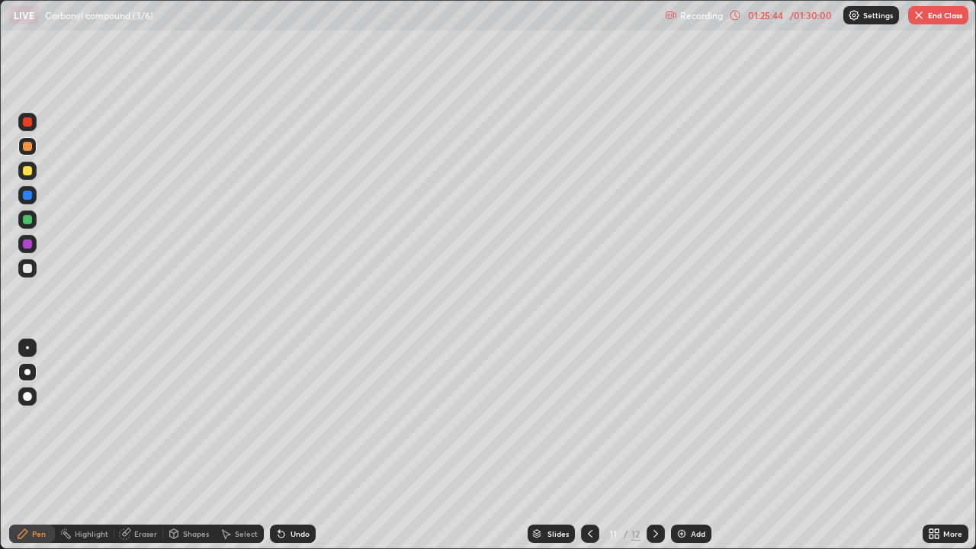
click at [25, 272] on div at bounding box center [27, 268] width 9 height 9
click at [653, 445] on icon at bounding box center [656, 534] width 12 height 12
click at [588, 445] on icon at bounding box center [590, 534] width 12 height 12
click at [20, 171] on div at bounding box center [27, 171] width 18 height 18
click at [28, 268] on div at bounding box center [27, 268] width 9 height 9
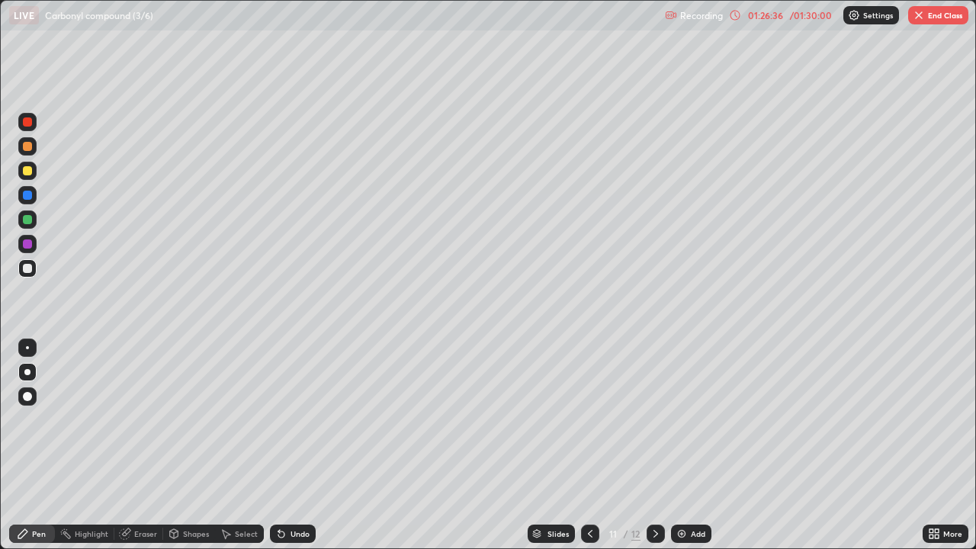
click at [653, 445] on icon at bounding box center [656, 534] width 12 height 12
click at [586, 445] on icon at bounding box center [590, 534] width 12 height 12
click at [34, 169] on div at bounding box center [27, 171] width 18 height 18
click at [30, 265] on div at bounding box center [27, 268] width 9 height 9
click at [653, 445] on icon at bounding box center [656, 534] width 12 height 12
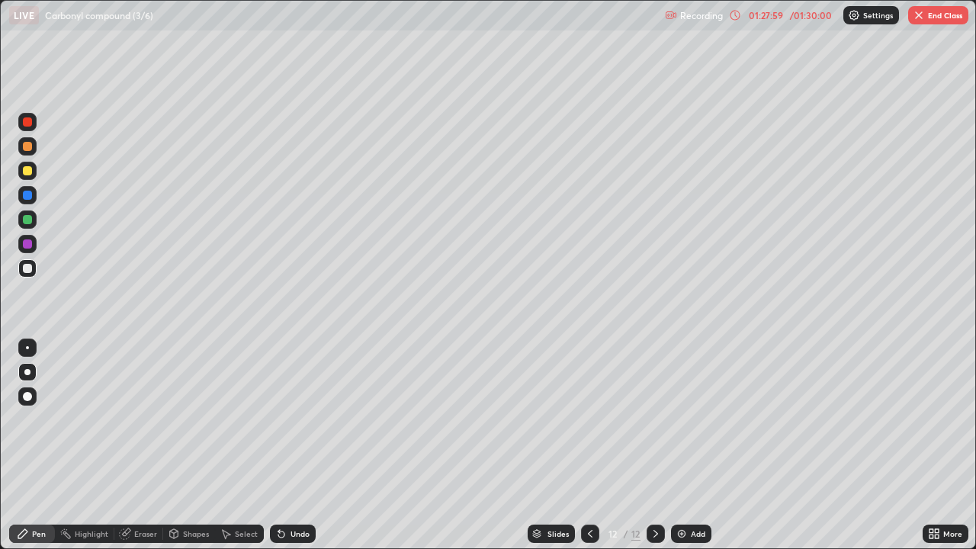
click at [586, 445] on icon at bounding box center [590, 534] width 12 height 12
click at [653, 445] on icon at bounding box center [656, 534] width 12 height 12
click at [942, 16] on button "End Class" at bounding box center [938, 15] width 60 height 18
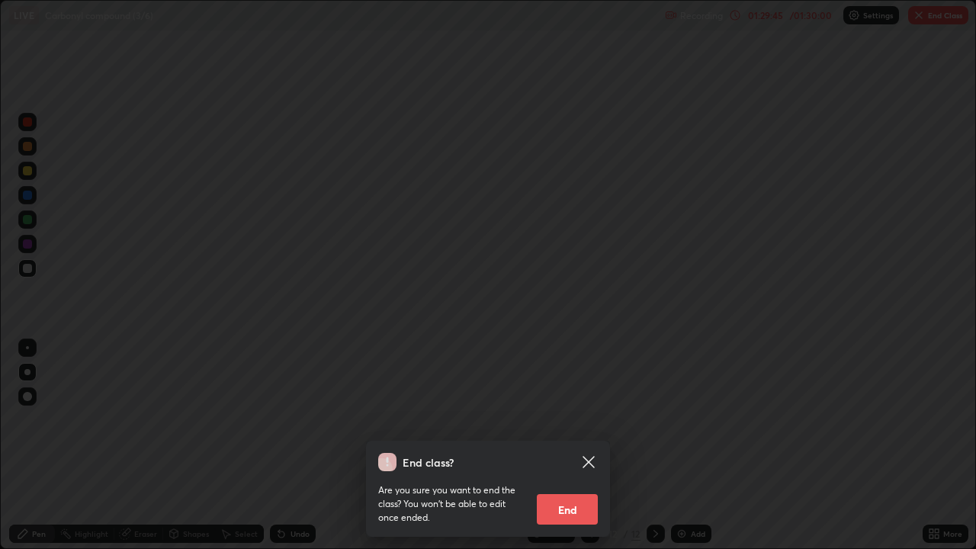
click at [579, 445] on button "End" at bounding box center [567, 509] width 61 height 30
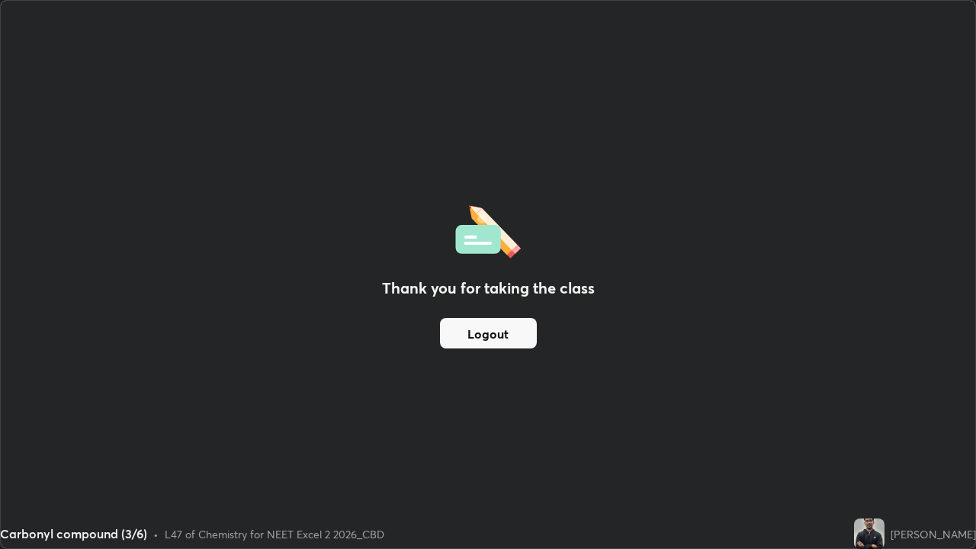
click at [485, 330] on button "Logout" at bounding box center [488, 333] width 97 height 30
click at [518, 332] on button "Logout" at bounding box center [488, 333] width 97 height 30
click at [517, 332] on button "Logout" at bounding box center [488, 333] width 97 height 30
click at [522, 333] on button "Logout" at bounding box center [488, 333] width 97 height 30
click at [519, 339] on button "Logout" at bounding box center [488, 333] width 97 height 30
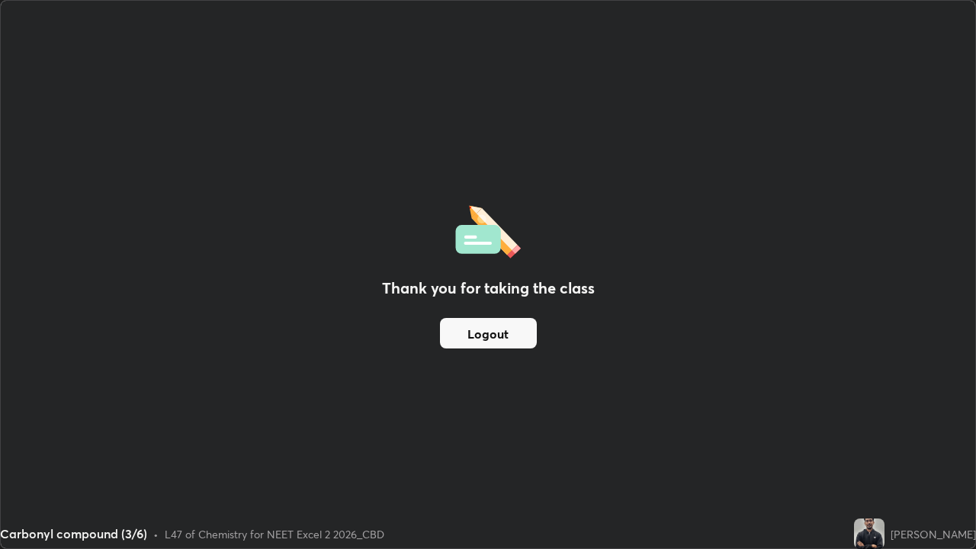
click at [495, 341] on button "Logout" at bounding box center [488, 333] width 97 height 30
click at [368, 260] on div "Thank you for taking the class Logout" at bounding box center [488, 274] width 974 height 547
click at [669, 255] on div "Thank you for taking the class Logout" at bounding box center [488, 274] width 974 height 547
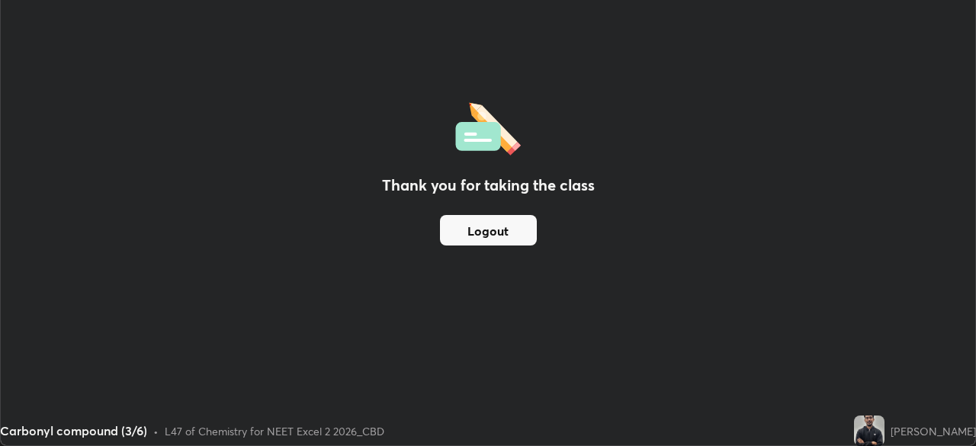
scroll to position [75799, 75269]
